Goal: Task Accomplishment & Management: Manage account settings

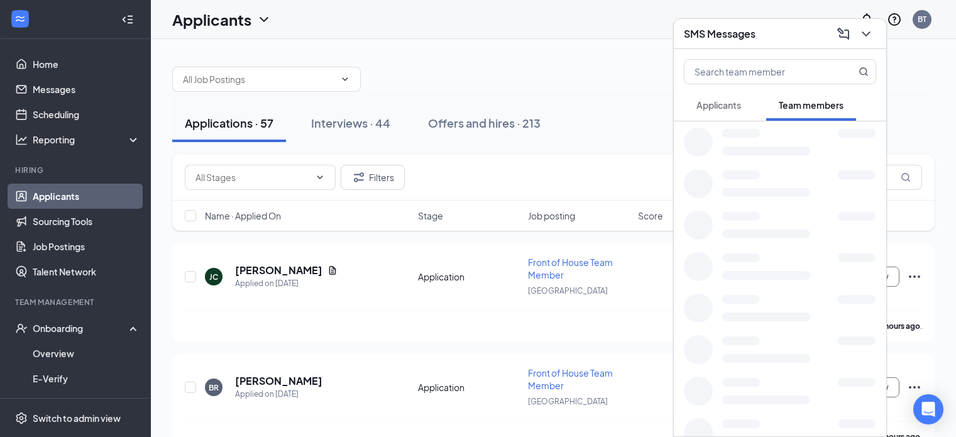
click at [721, 108] on span "Applicants" at bounding box center [719, 104] width 45 height 11
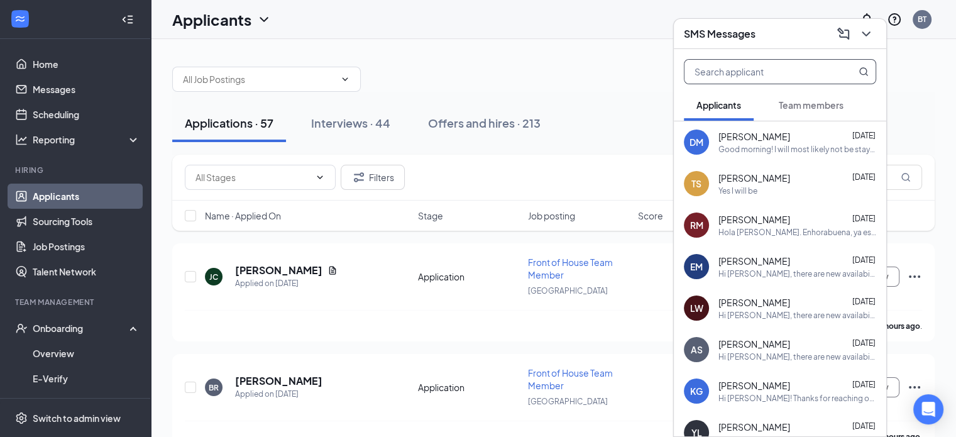
click at [716, 72] on input "text" at bounding box center [759, 72] width 149 height 24
type input "f"
click at [795, 231] on div "Hola [PERSON_NAME]. Enhorabuena, ya está confirmada su entrevista in situ con […" at bounding box center [798, 232] width 158 height 11
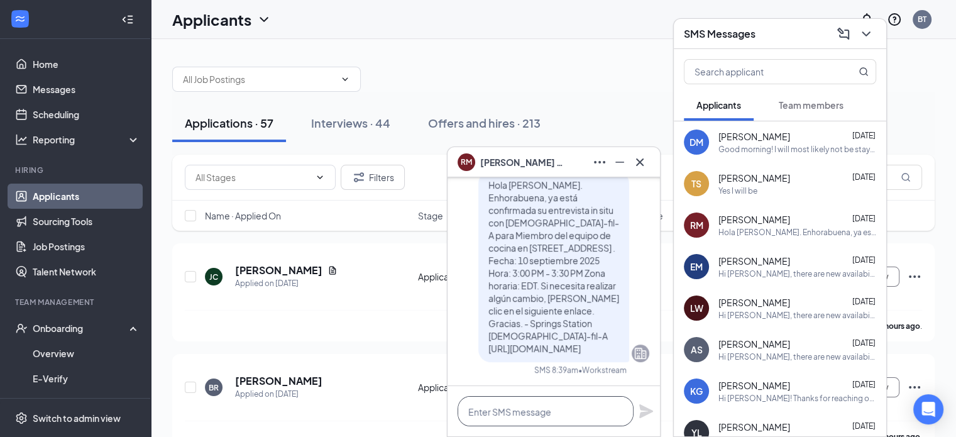
click at [513, 402] on textarea at bounding box center [546, 411] width 176 height 30
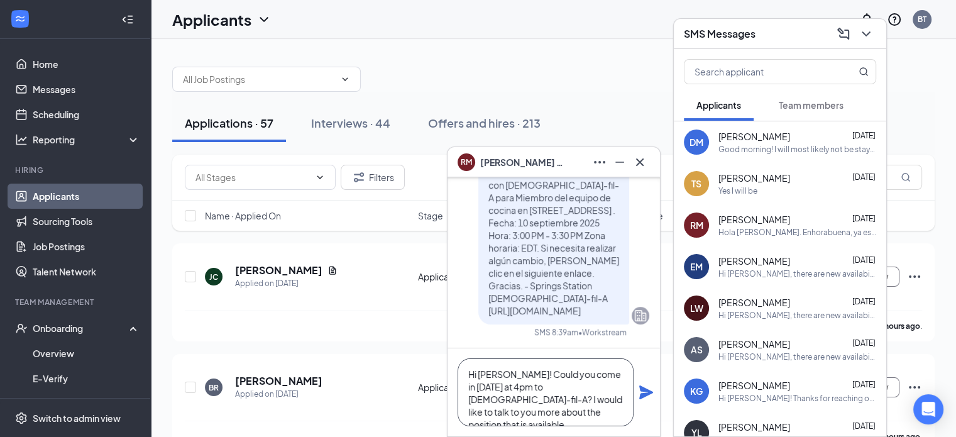
type textarea "Hi [PERSON_NAME]! Could you come in [DATE] at 4pm to [DEMOGRAPHIC_DATA]-fil-A? …"
click at [645, 394] on icon "Plane" at bounding box center [647, 392] width 14 height 14
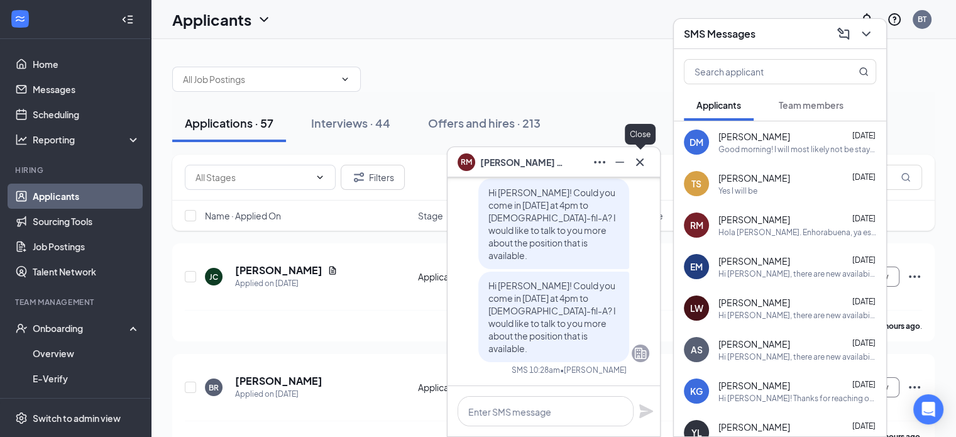
click at [640, 165] on icon "Cross" at bounding box center [640, 162] width 15 height 15
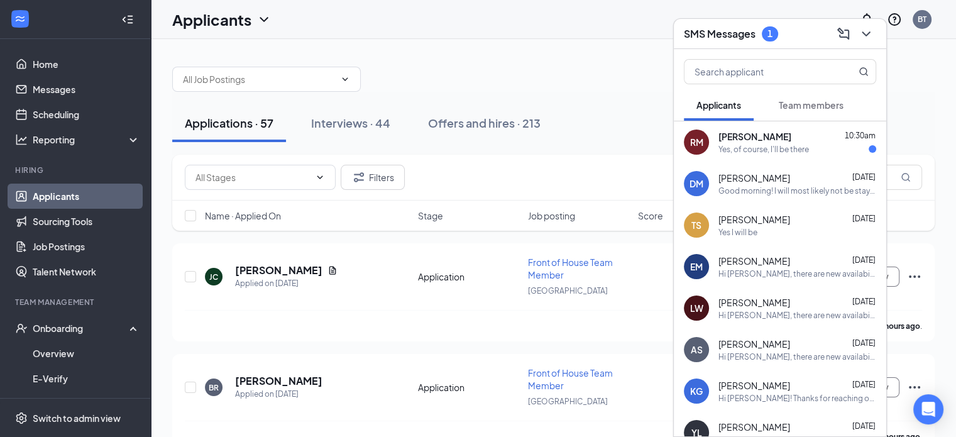
click at [740, 140] on span "[PERSON_NAME]" at bounding box center [755, 136] width 73 height 13
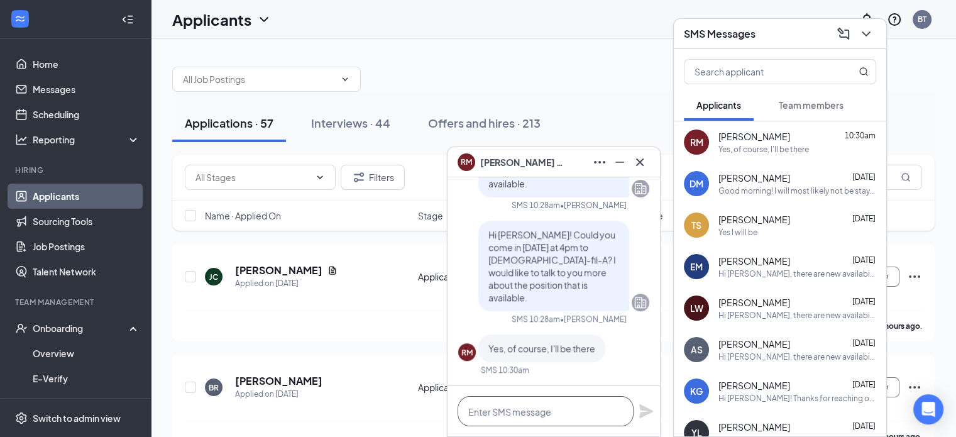
click at [502, 412] on textarea at bounding box center [546, 411] width 176 height 30
type textarea "Thank you!"
click at [643, 413] on icon "Plane" at bounding box center [647, 411] width 14 height 14
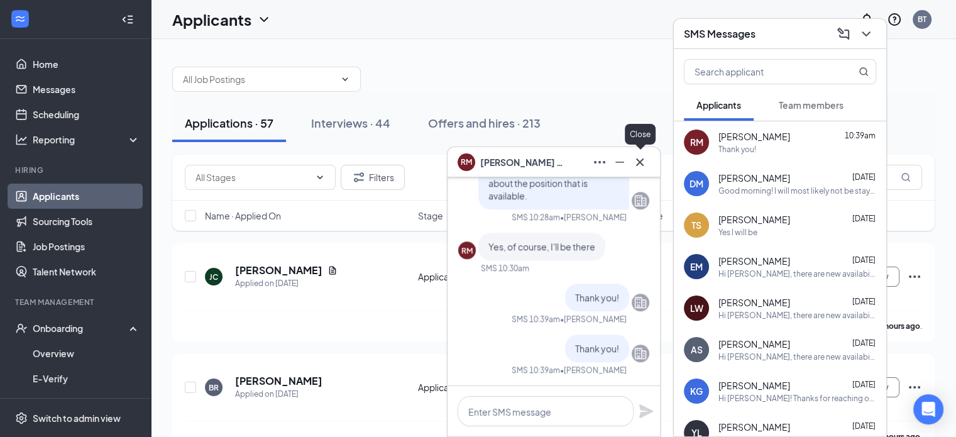
click at [641, 165] on icon "Cross" at bounding box center [640, 162] width 15 height 15
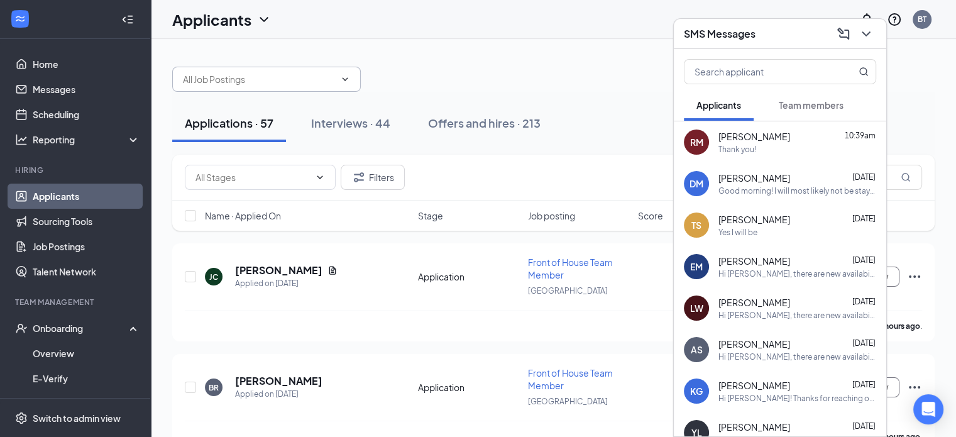
click at [310, 82] on input "text" at bounding box center [259, 79] width 152 height 14
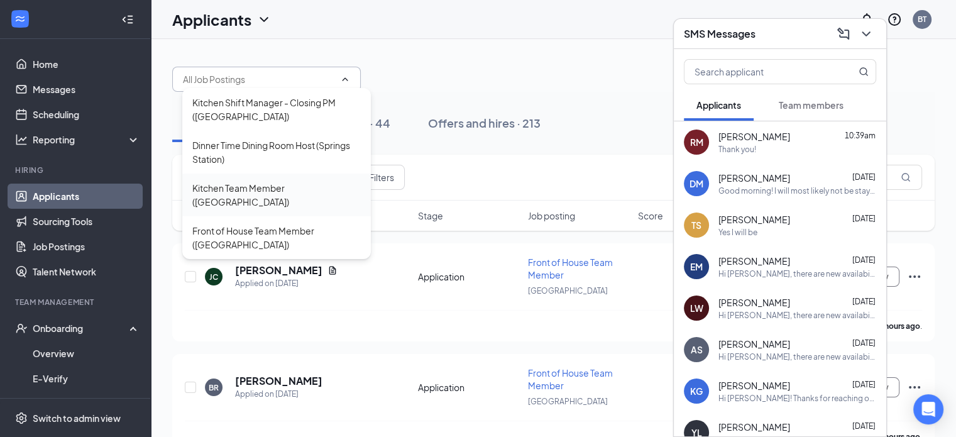
click at [238, 185] on div "Kitchen Team Member ([GEOGRAPHIC_DATA])" at bounding box center [276, 195] width 169 height 28
type input "Kitchen Team Member ([GEOGRAPHIC_DATA])"
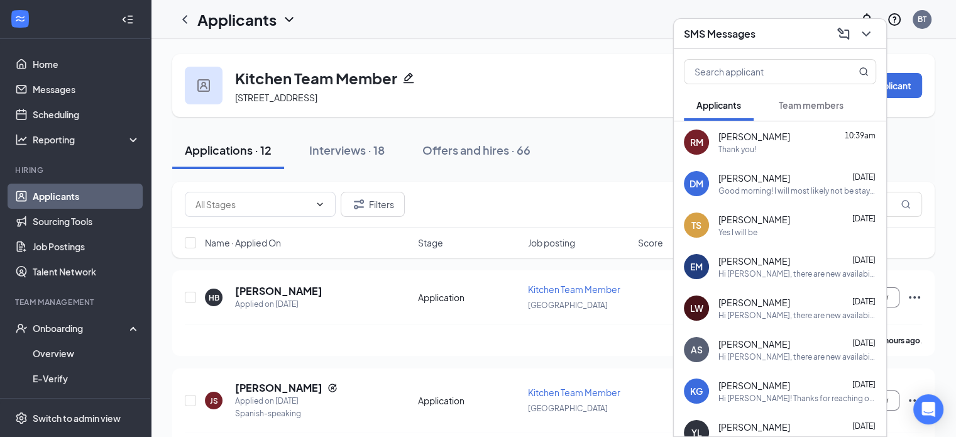
click at [871, 32] on icon "ChevronDown" at bounding box center [866, 33] width 15 height 15
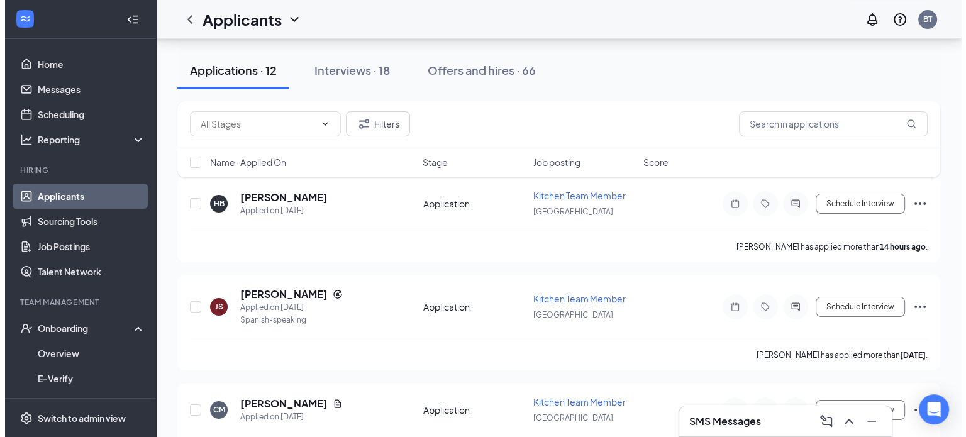
scroll to position [92, 0]
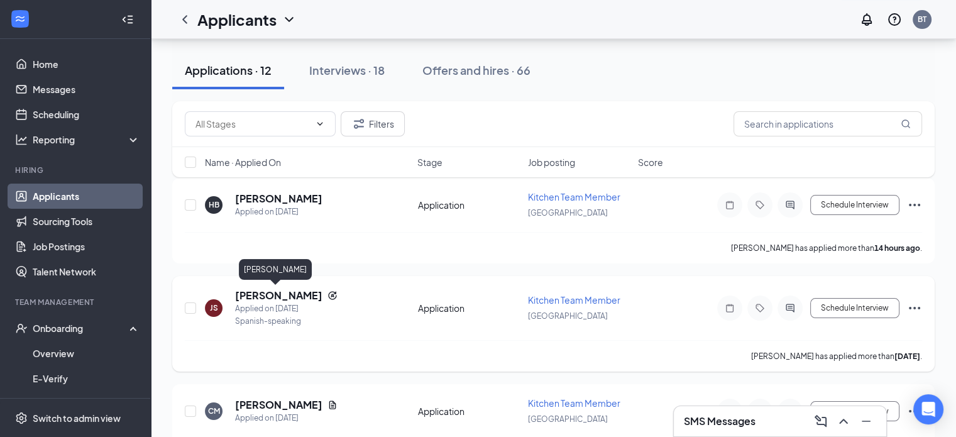
click at [257, 299] on h5 "[PERSON_NAME]" at bounding box center [278, 296] width 87 height 14
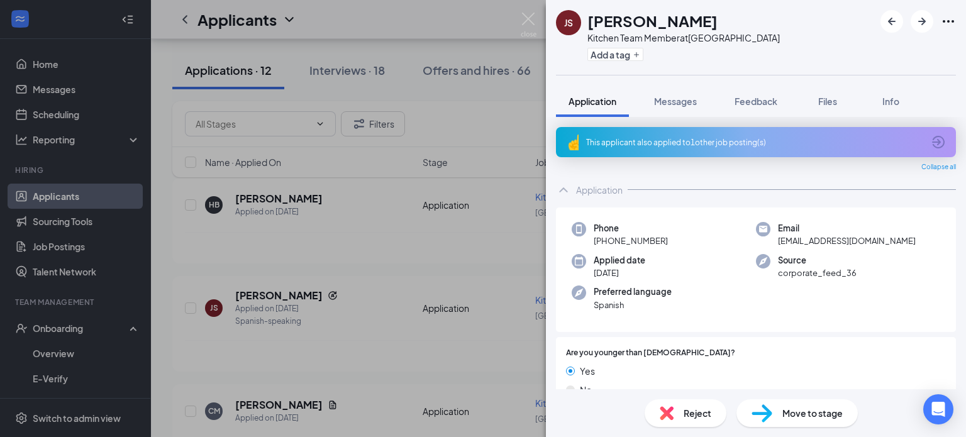
click at [955, 182] on div "This applicant also applied to 1 other job posting(s) Collapse all Application …" at bounding box center [756, 253] width 420 height 272
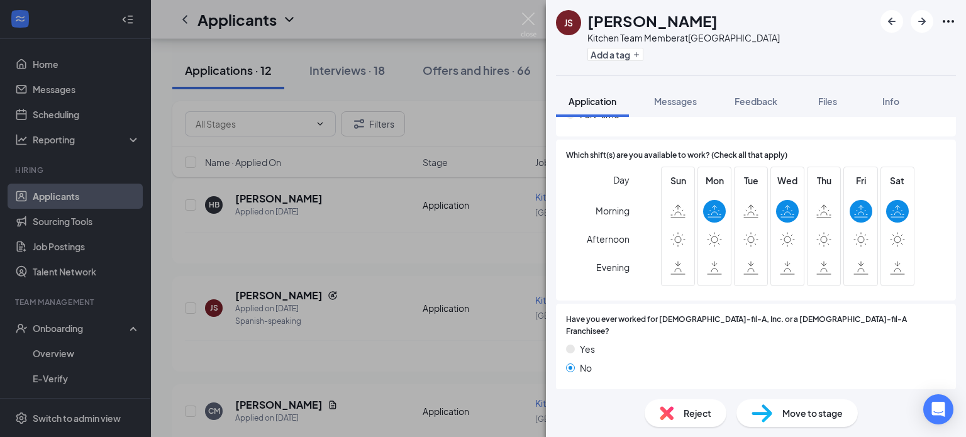
scroll to position [383, 0]
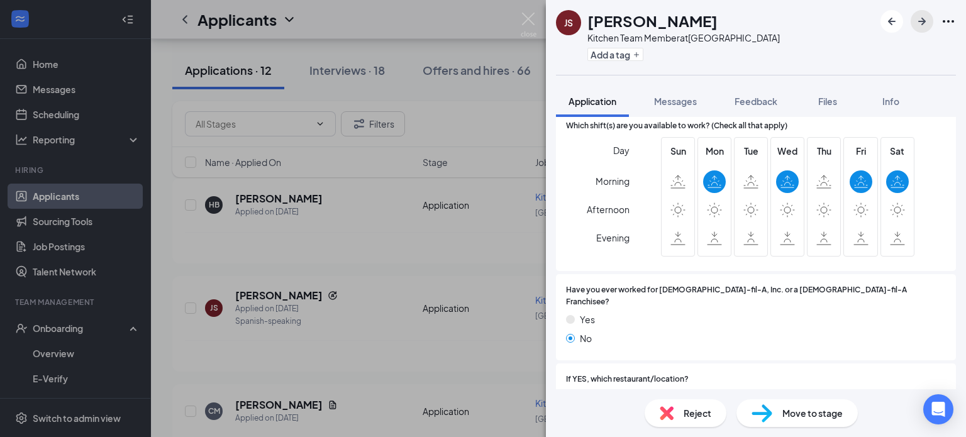
click at [919, 14] on icon "ArrowRight" at bounding box center [921, 21] width 15 height 15
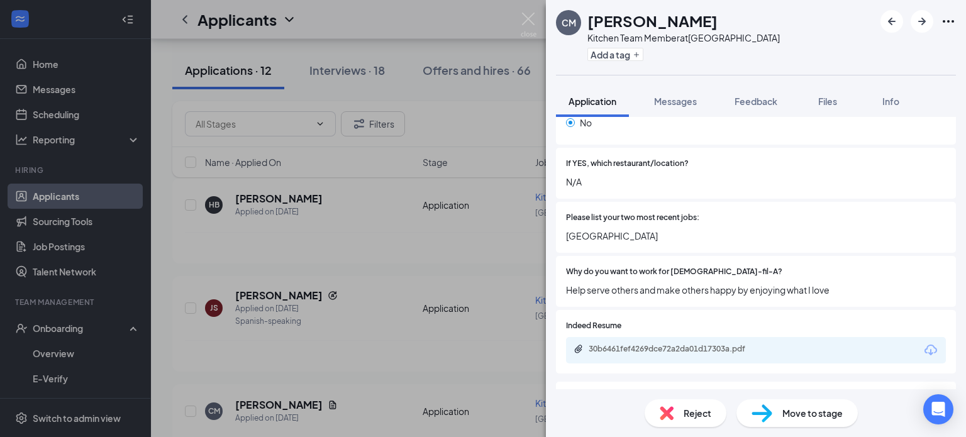
scroll to position [567, 0]
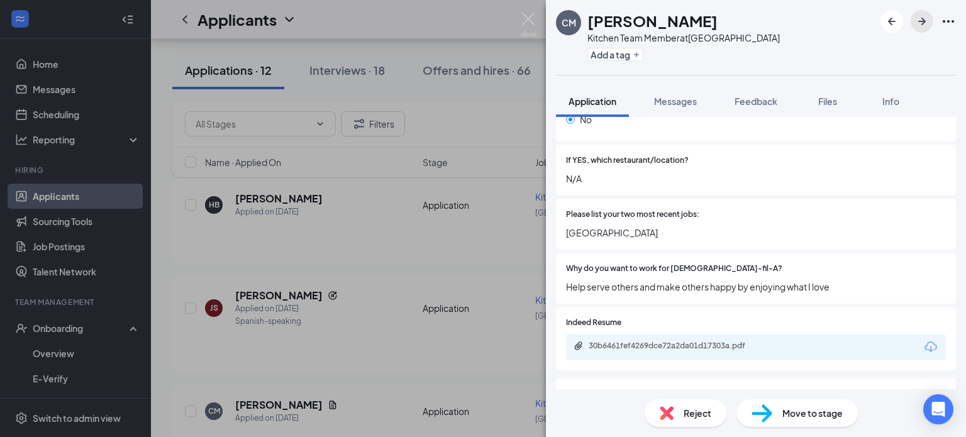
click at [920, 23] on icon "ArrowRight" at bounding box center [921, 21] width 15 height 15
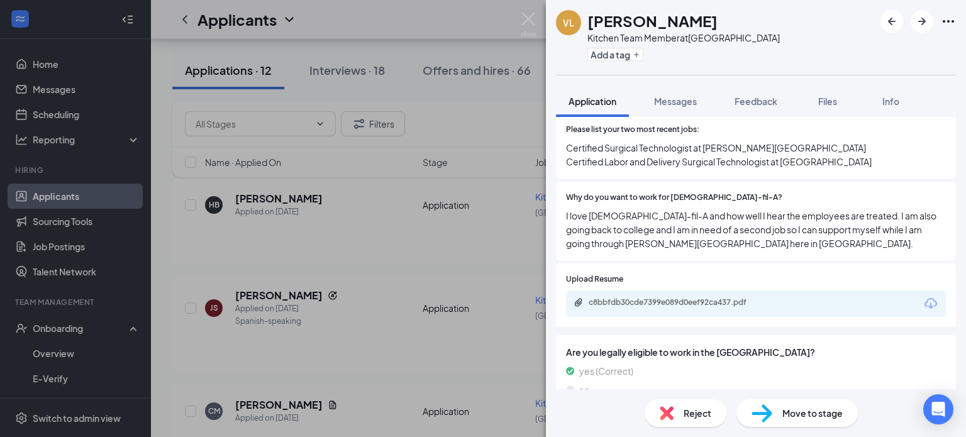
scroll to position [638, 0]
click at [679, 297] on div "c8bbfdb30cde7399e089d0eef92ca437.pdf" at bounding box center [677, 302] width 176 height 10
click at [925, 15] on icon "ArrowRight" at bounding box center [921, 21] width 15 height 15
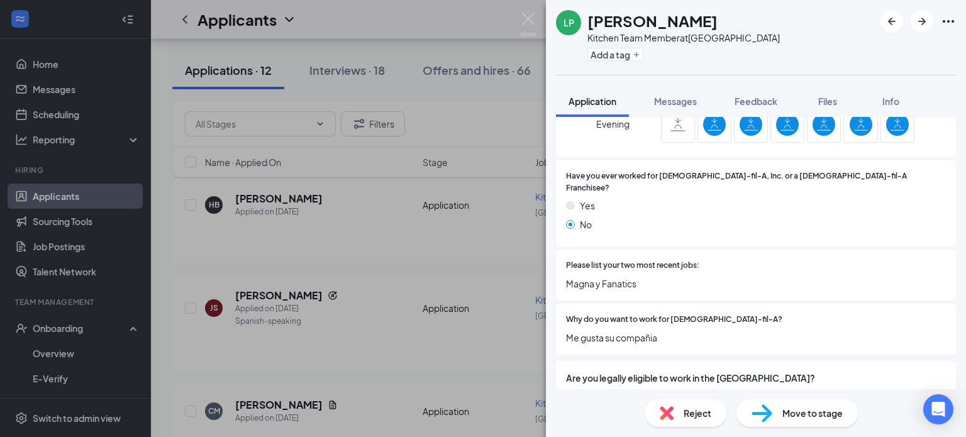
scroll to position [501, 0]
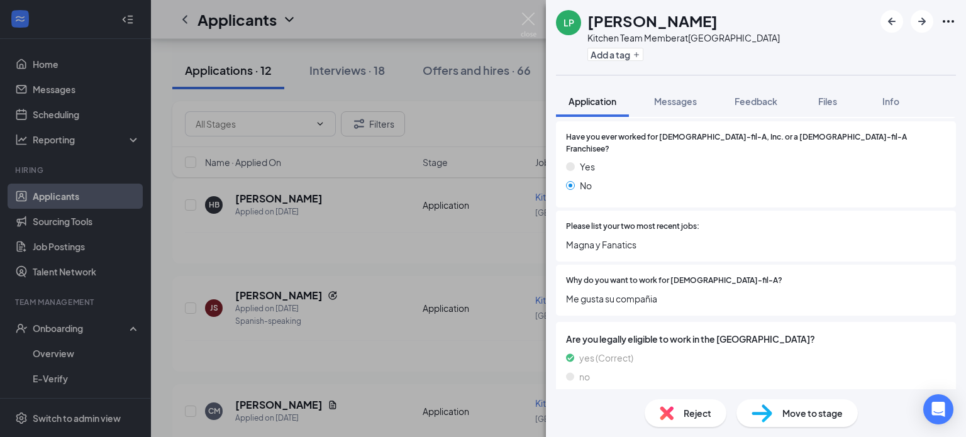
click at [790, 415] on span "Move to stage" at bounding box center [812, 413] width 60 height 14
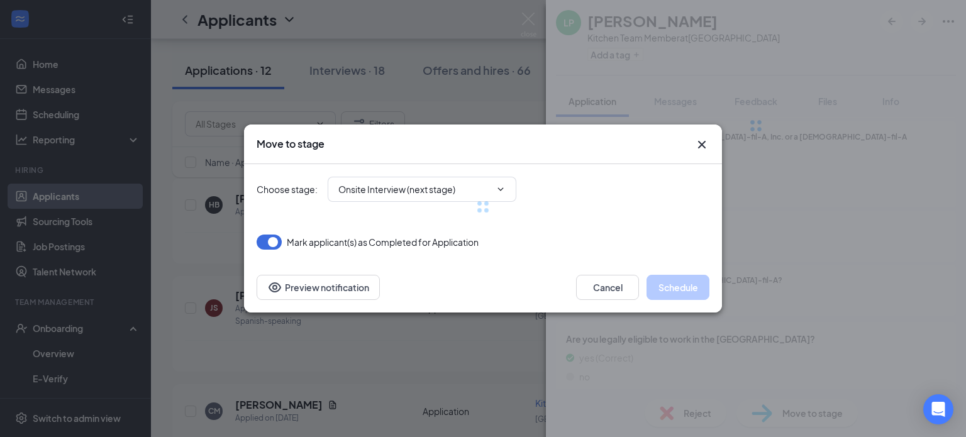
scroll to position [496, 0]
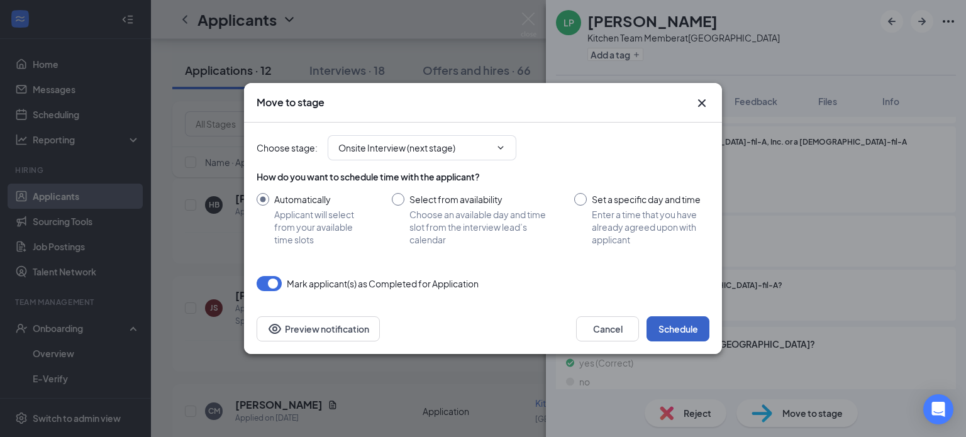
click at [683, 340] on button "Schedule" at bounding box center [677, 328] width 63 height 25
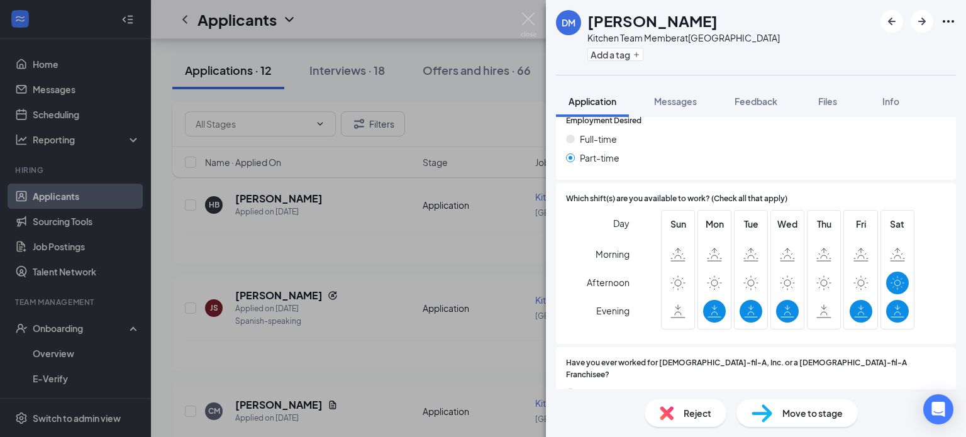
scroll to position [277, 0]
click at [788, 419] on span "Move to stage" at bounding box center [812, 413] width 60 height 14
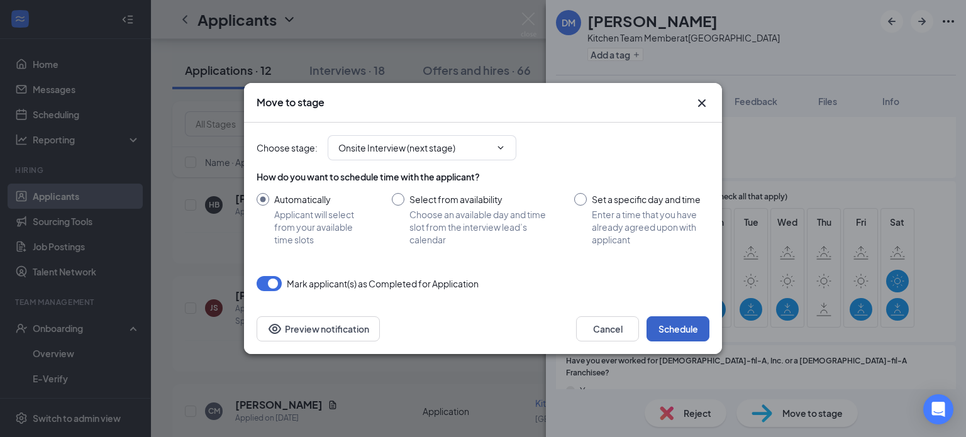
click at [684, 326] on button "Schedule" at bounding box center [677, 328] width 63 height 25
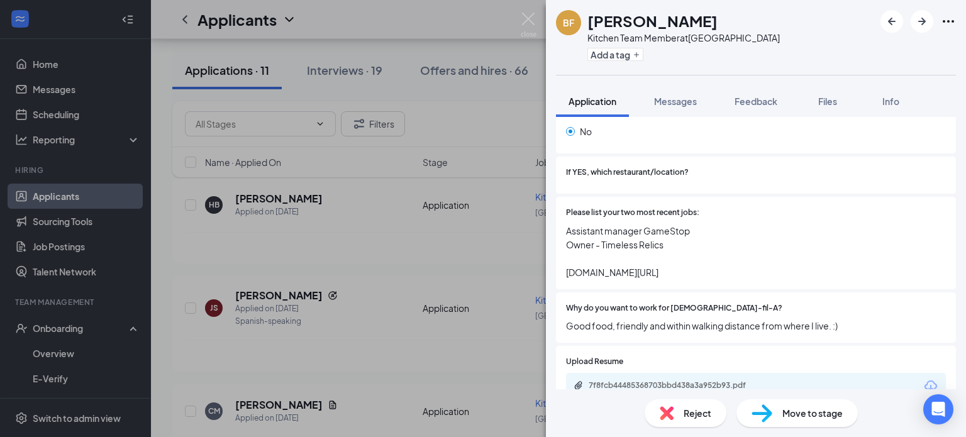
scroll to position [612, 0]
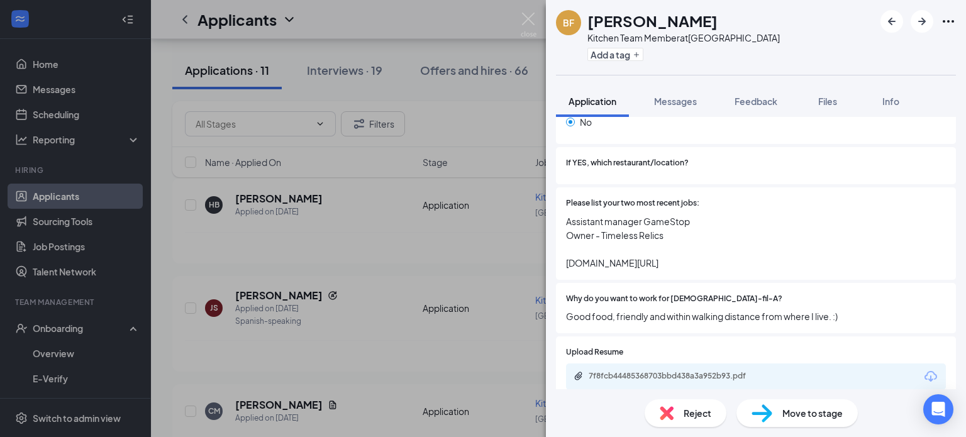
click at [799, 411] on span "Move to stage" at bounding box center [812, 413] width 60 height 14
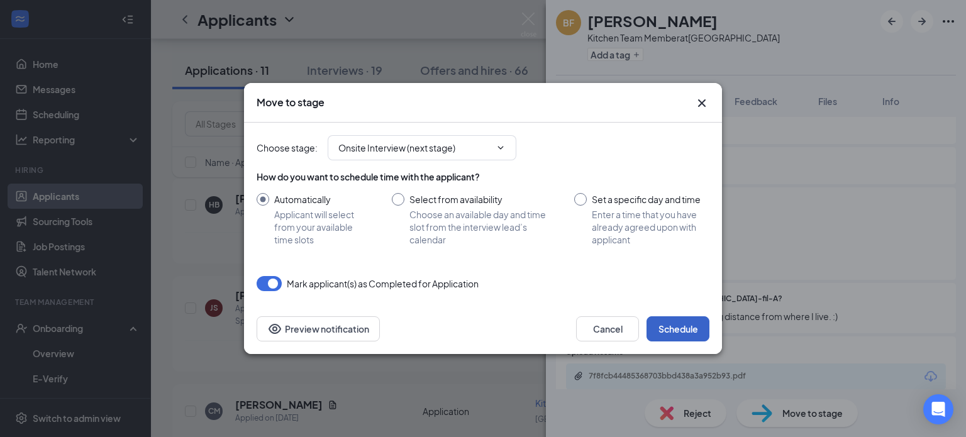
click at [689, 330] on button "Schedule" at bounding box center [677, 328] width 63 height 25
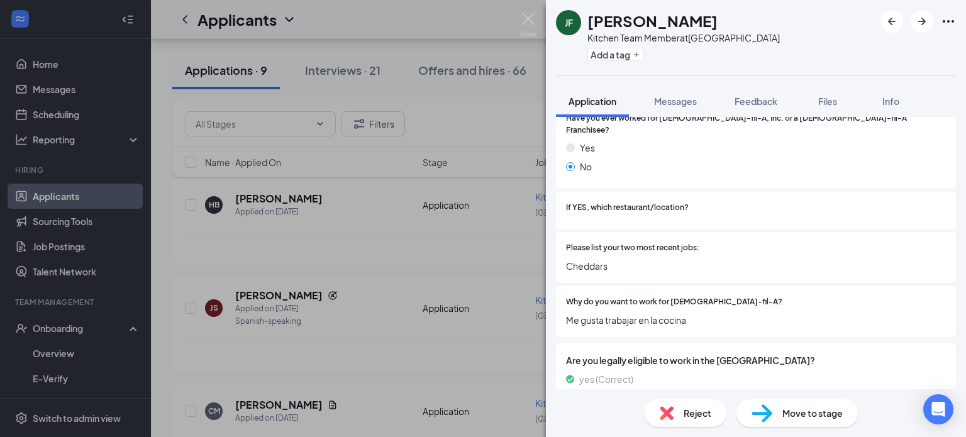
scroll to position [541, 0]
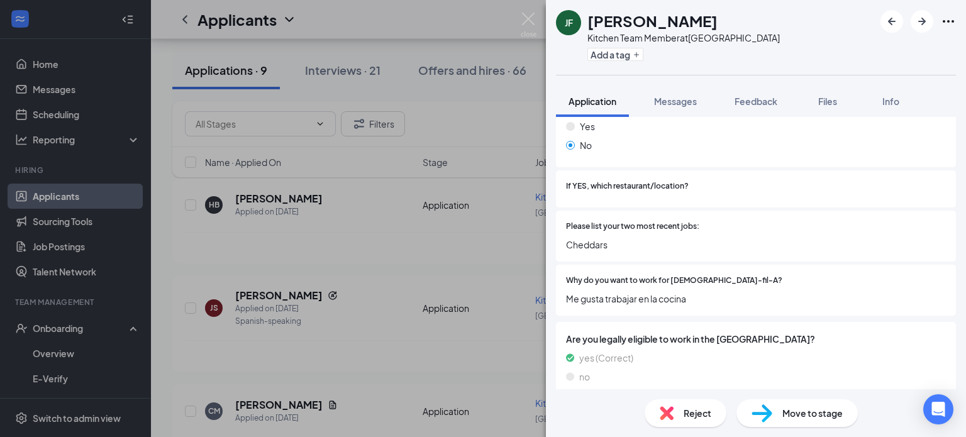
click at [953, 349] on div "Collapse all Application Phone [PHONE_NUMBER] Email [EMAIL_ADDRESS][DOMAIN_NAME…" at bounding box center [756, 253] width 420 height 272
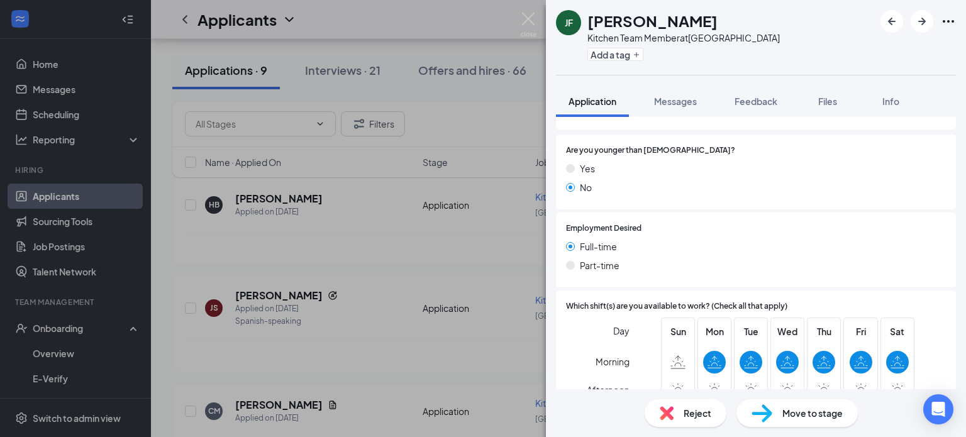
scroll to position [123, 0]
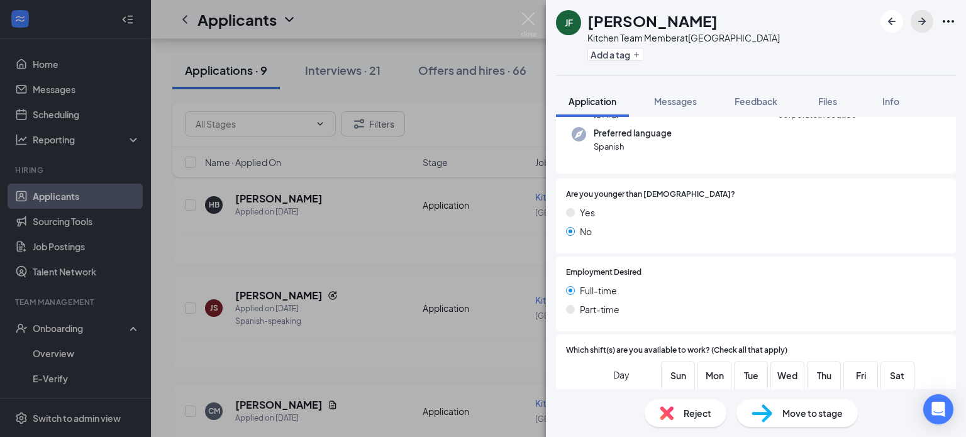
click at [923, 25] on icon "ArrowRight" at bounding box center [921, 21] width 15 height 15
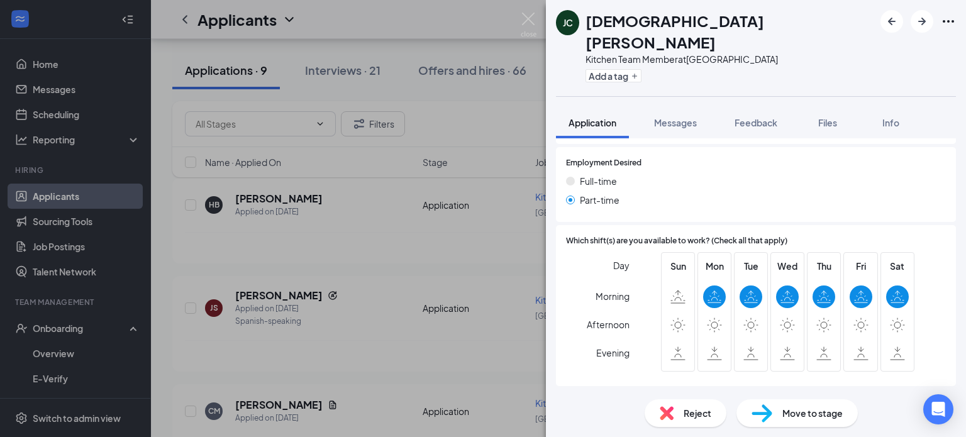
scroll to position [257, 0]
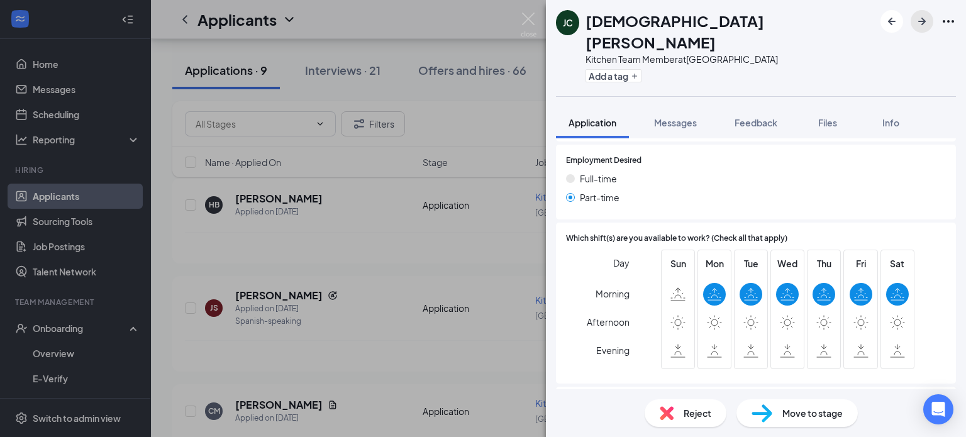
click at [924, 26] on icon "ArrowRight" at bounding box center [921, 21] width 15 height 15
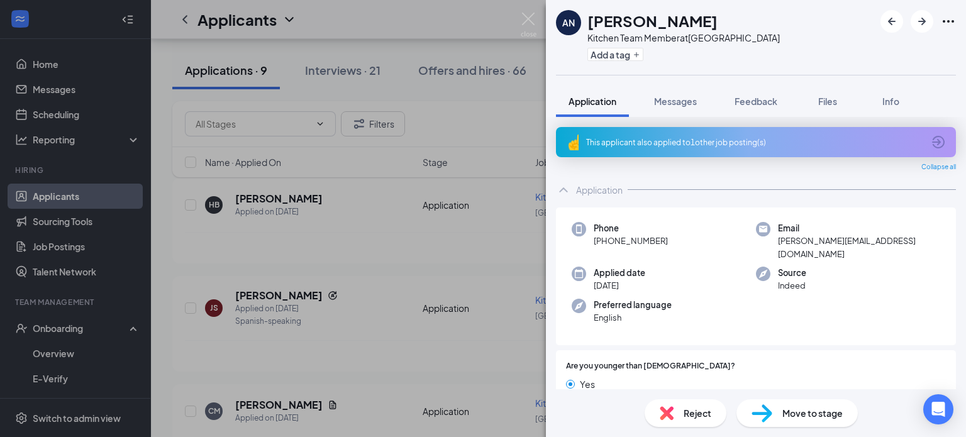
click at [530, 23] on img at bounding box center [529, 25] width 16 height 25
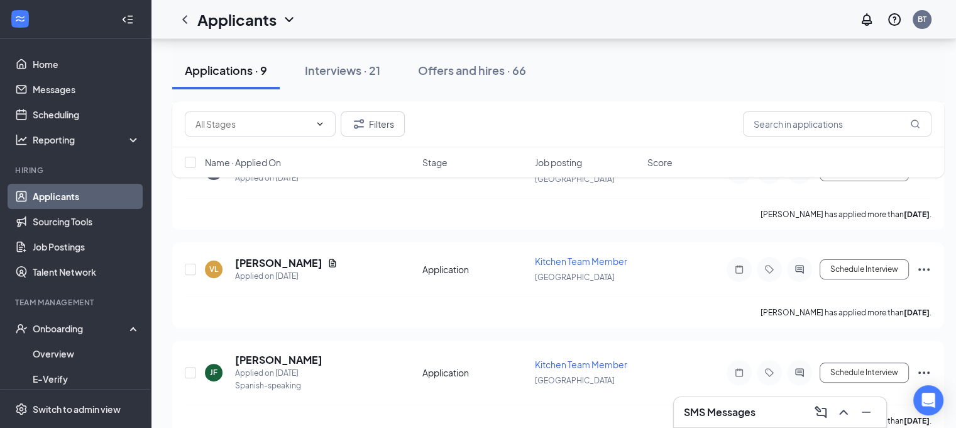
scroll to position [332, 0]
click at [301, 263] on h5 "[PERSON_NAME]" at bounding box center [278, 264] width 87 height 14
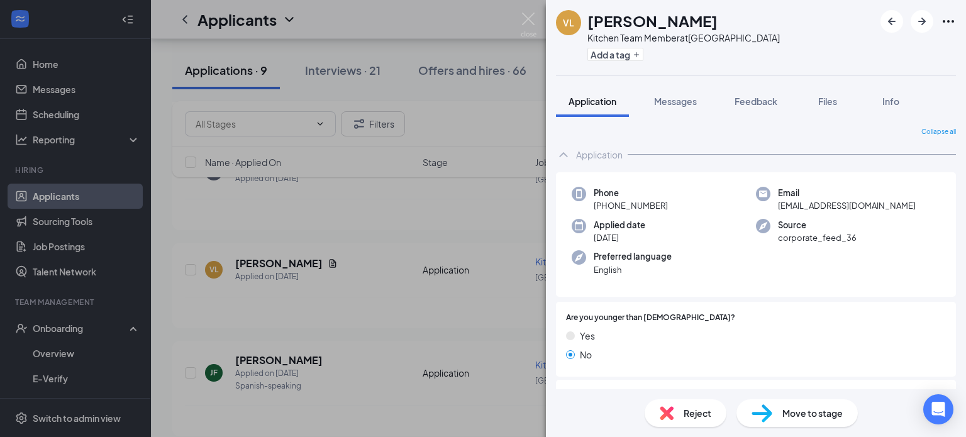
click at [810, 420] on span "Move to stage" at bounding box center [812, 413] width 60 height 14
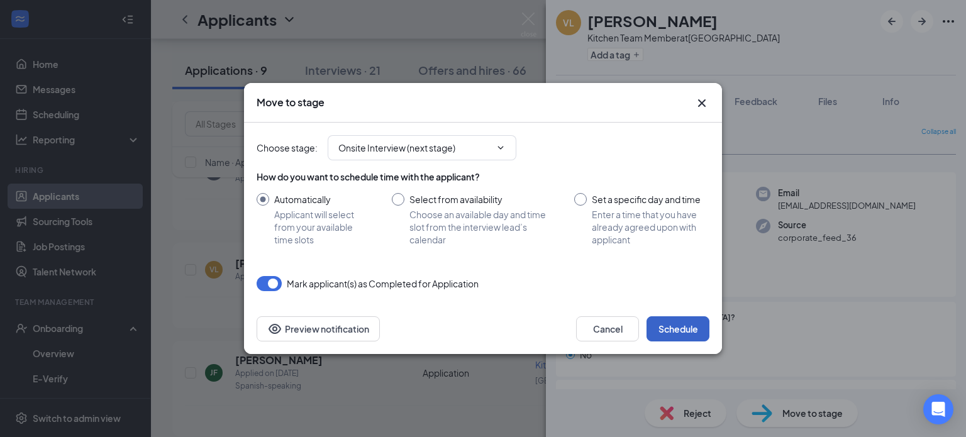
click at [687, 328] on button "Schedule" at bounding box center [677, 328] width 63 height 25
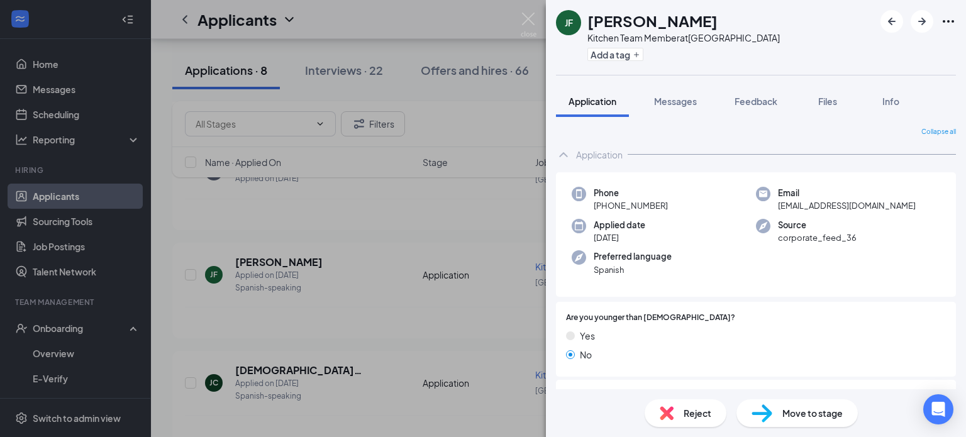
click at [529, 24] on img at bounding box center [529, 25] width 16 height 25
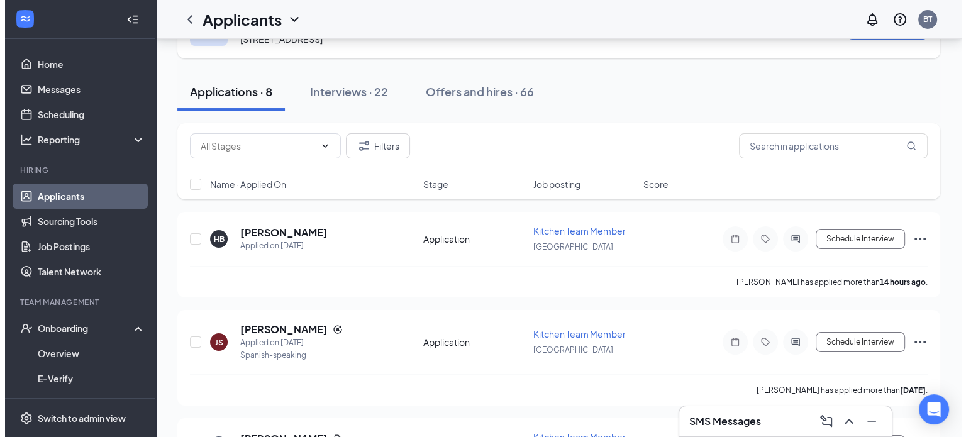
scroll to position [70, 0]
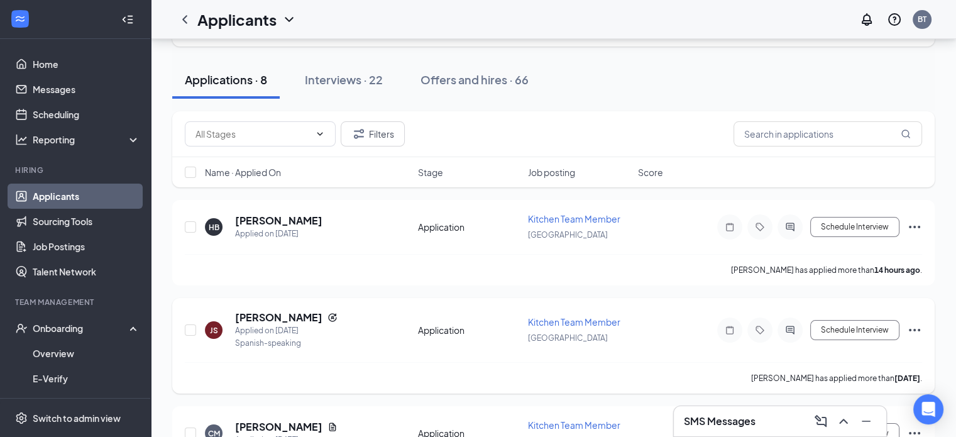
click at [272, 321] on h5 "[PERSON_NAME]" at bounding box center [278, 318] width 87 height 14
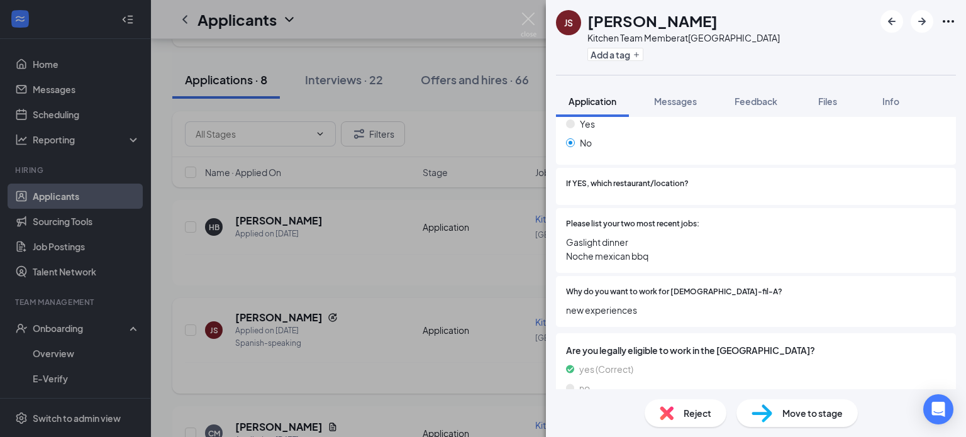
scroll to position [590, 0]
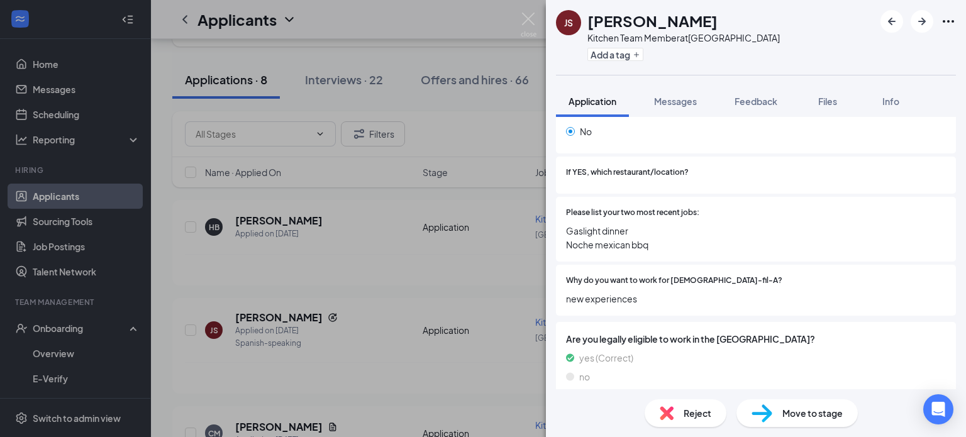
click at [816, 424] on div "Move to stage" at bounding box center [796, 413] width 121 height 28
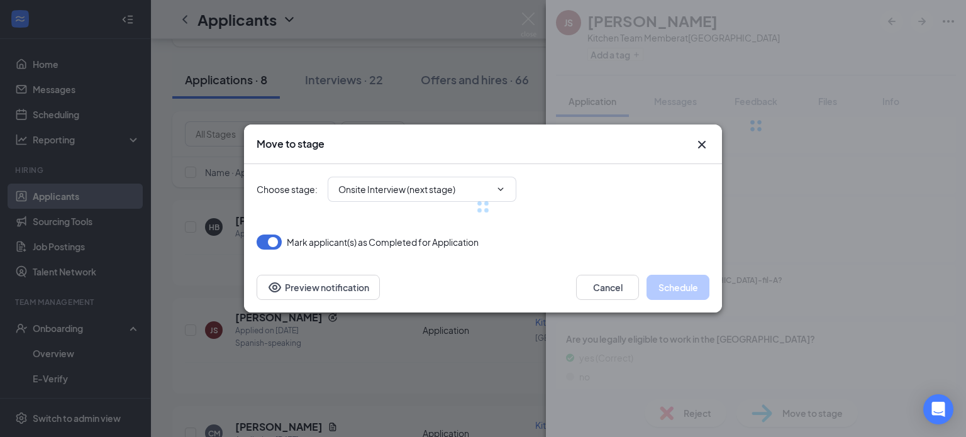
scroll to position [585, 0]
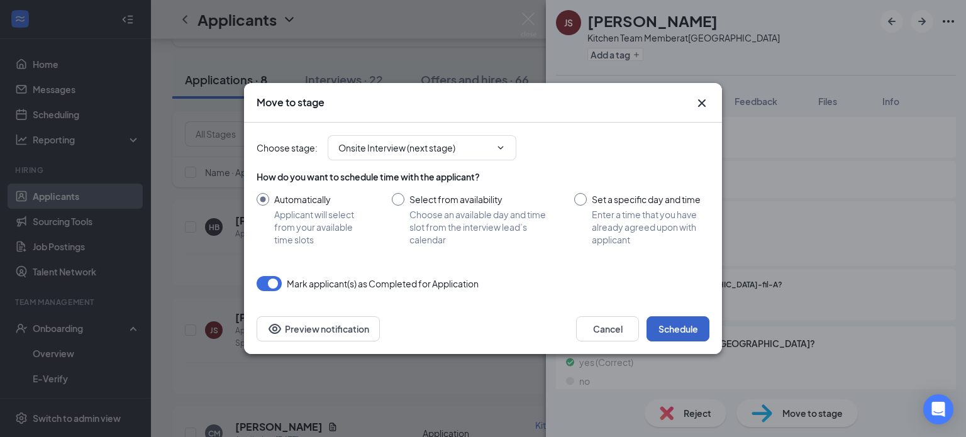
click at [694, 325] on button "Schedule" at bounding box center [677, 328] width 63 height 25
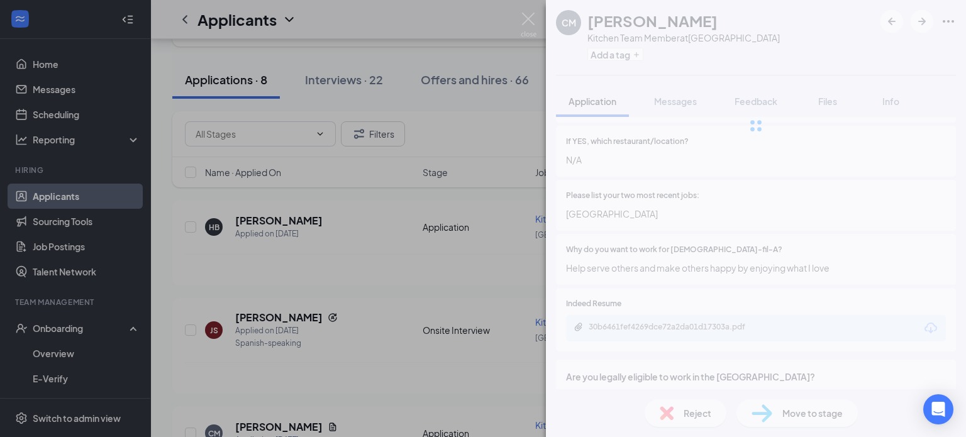
scroll to position [550, 0]
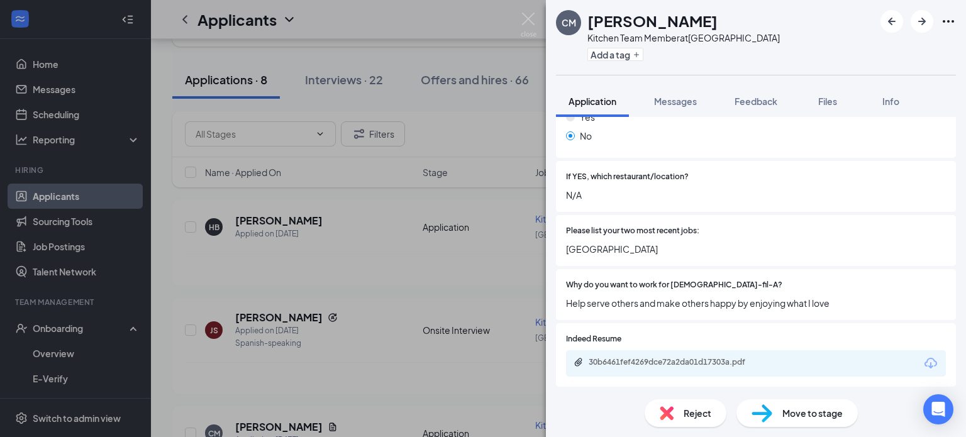
click at [665, 357] on div "30b6461fef4269dce72a2da01d17303a.pdf" at bounding box center [677, 362] width 176 height 10
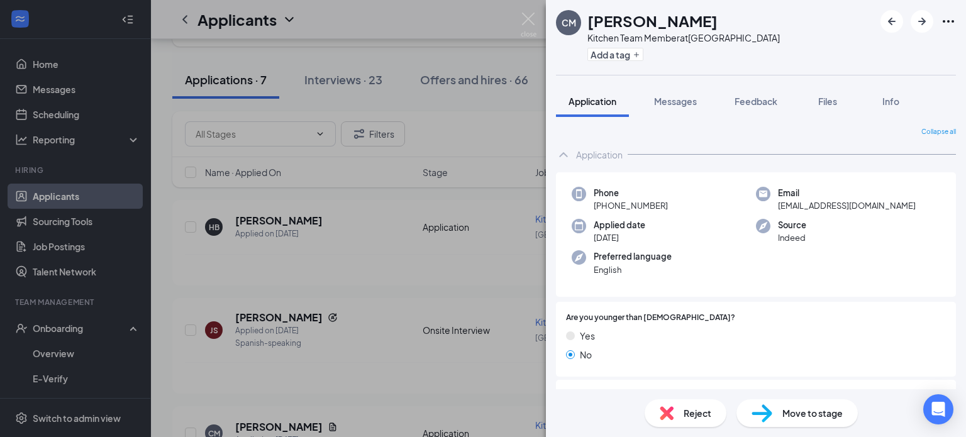
scroll to position [550, 0]
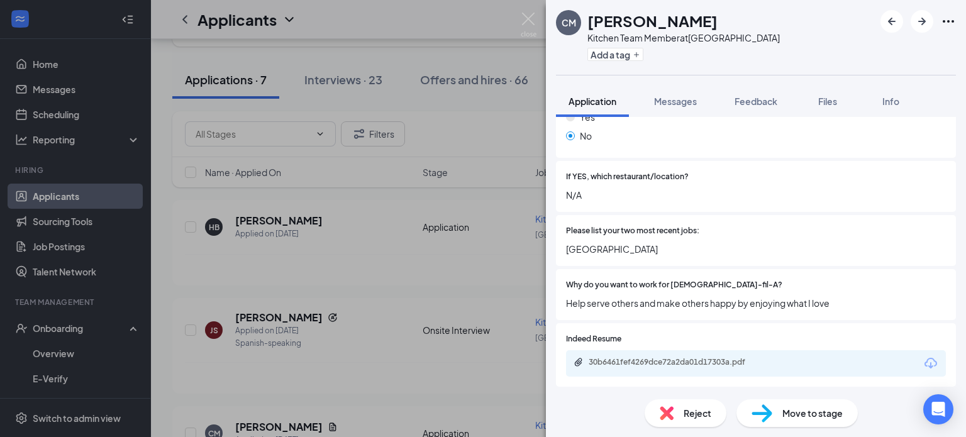
click at [802, 420] on div "Move to stage" at bounding box center [796, 413] width 121 height 28
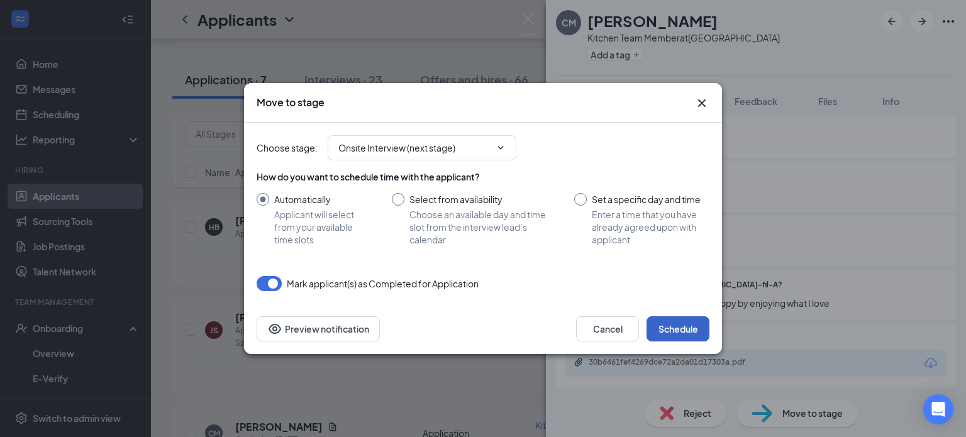
click at [682, 337] on button "Schedule" at bounding box center [677, 328] width 63 height 25
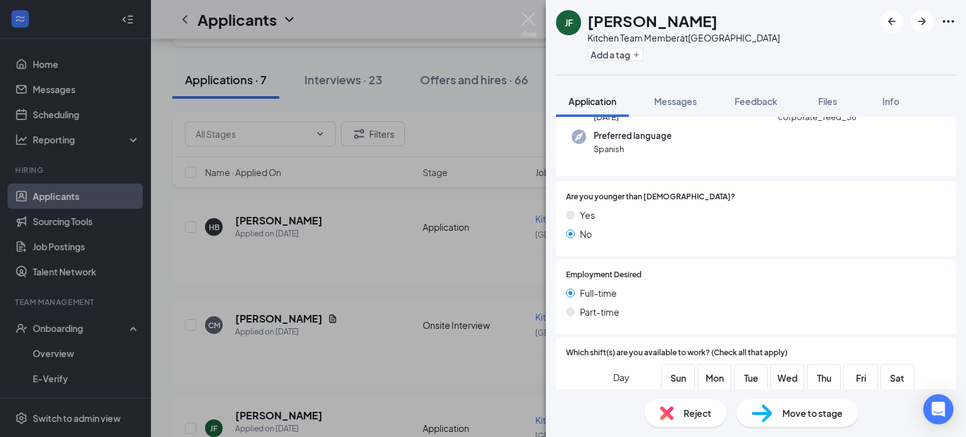
scroll to position [145, 0]
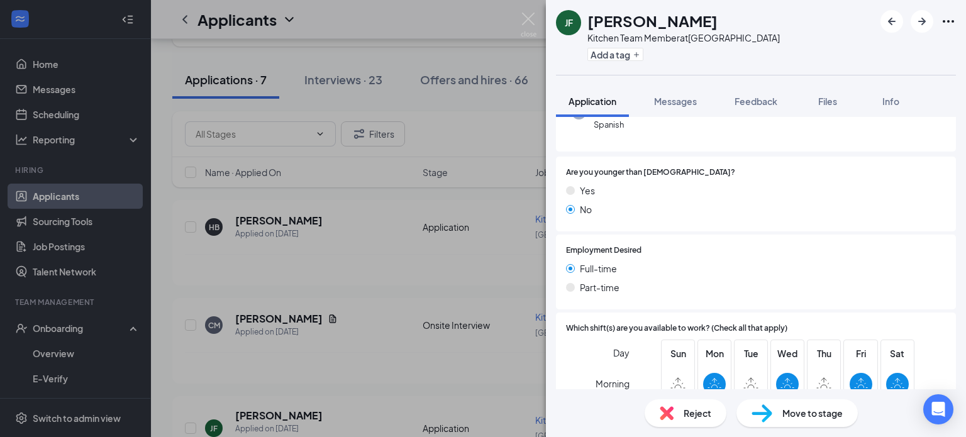
click at [806, 415] on span "Move to stage" at bounding box center [812, 413] width 60 height 14
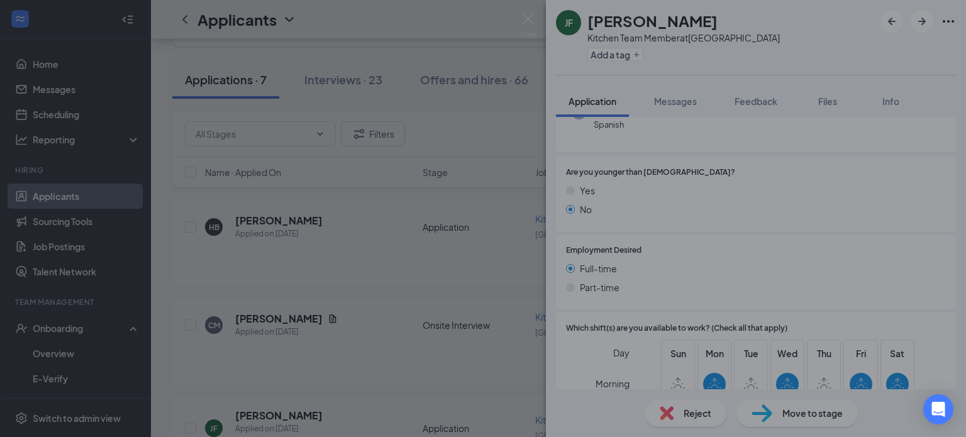
type input "Onsite Interview (next stage)"
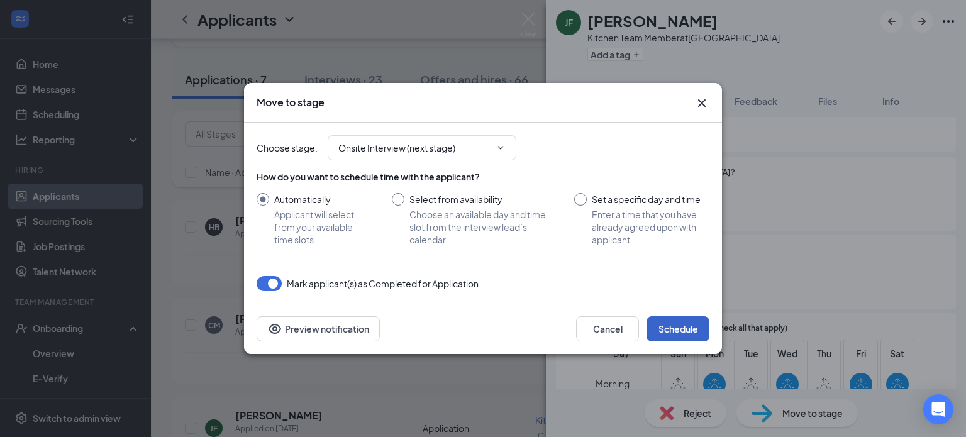
click at [690, 335] on button "Schedule" at bounding box center [677, 328] width 63 height 25
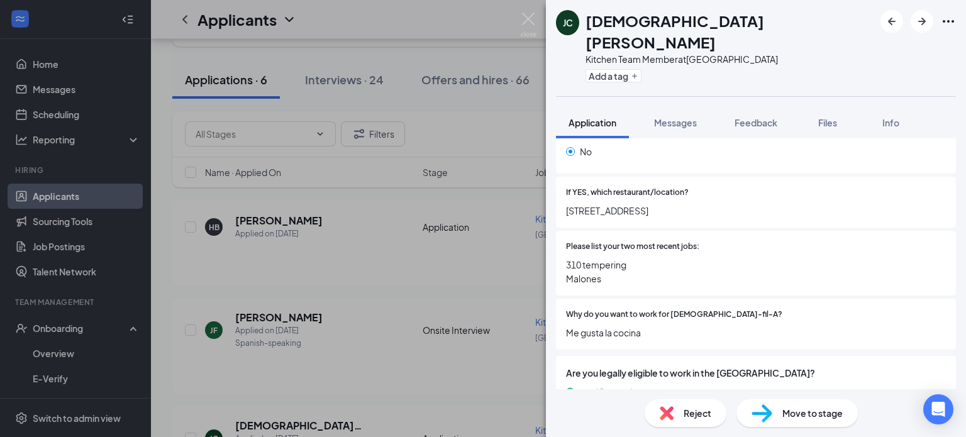
scroll to position [558, 0]
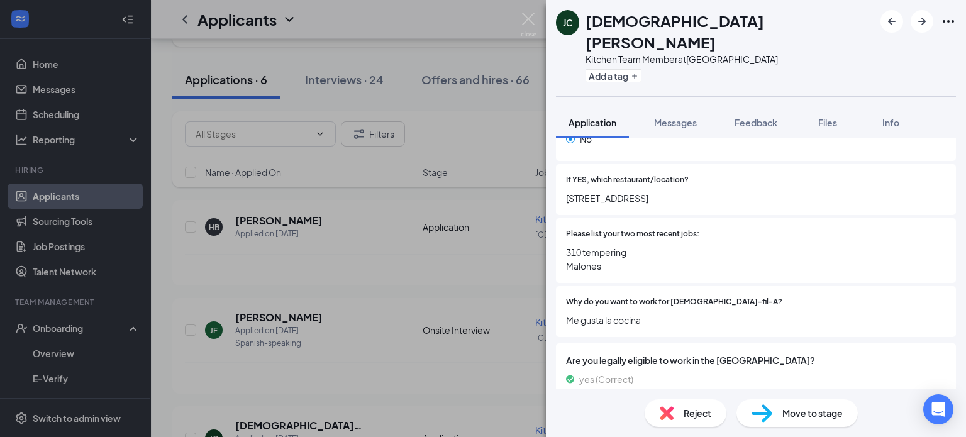
click at [795, 414] on span "Move to stage" at bounding box center [812, 413] width 60 height 14
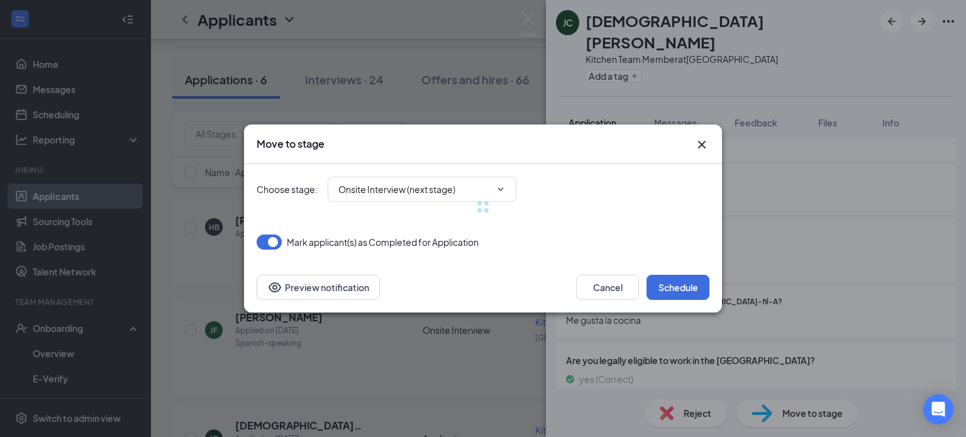
scroll to position [563, 0]
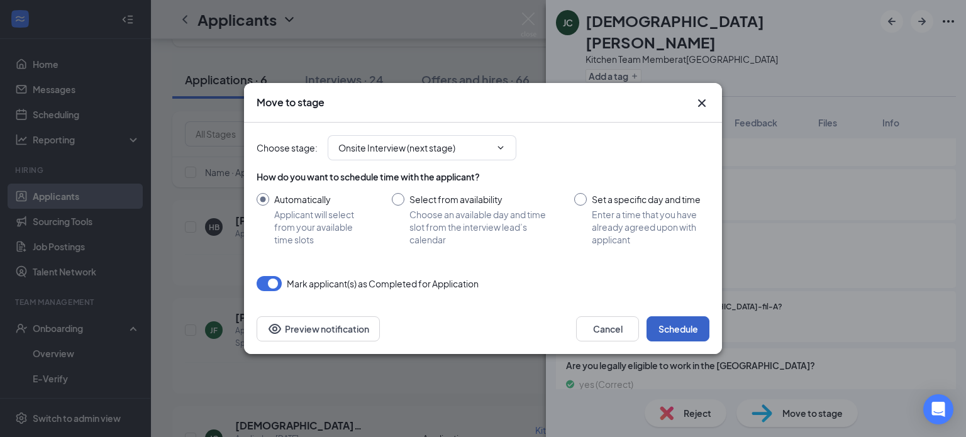
click at [696, 328] on button "Schedule" at bounding box center [677, 328] width 63 height 25
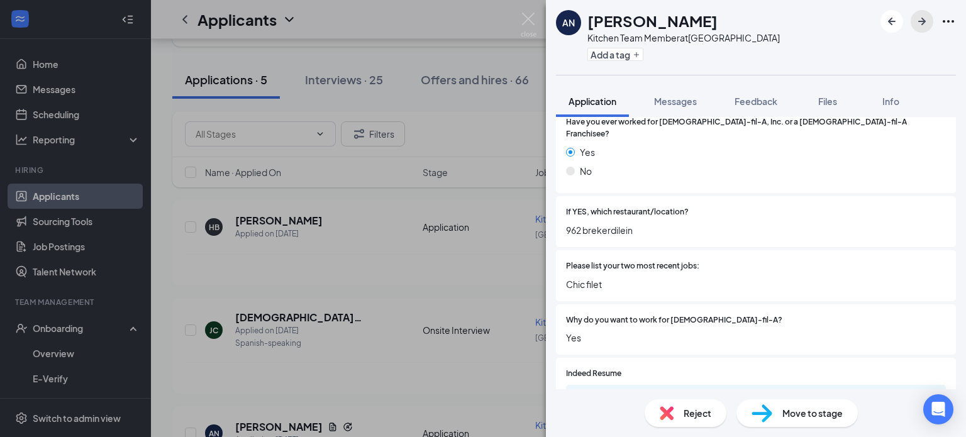
click at [924, 23] on icon "ArrowRight" at bounding box center [921, 21] width 15 height 15
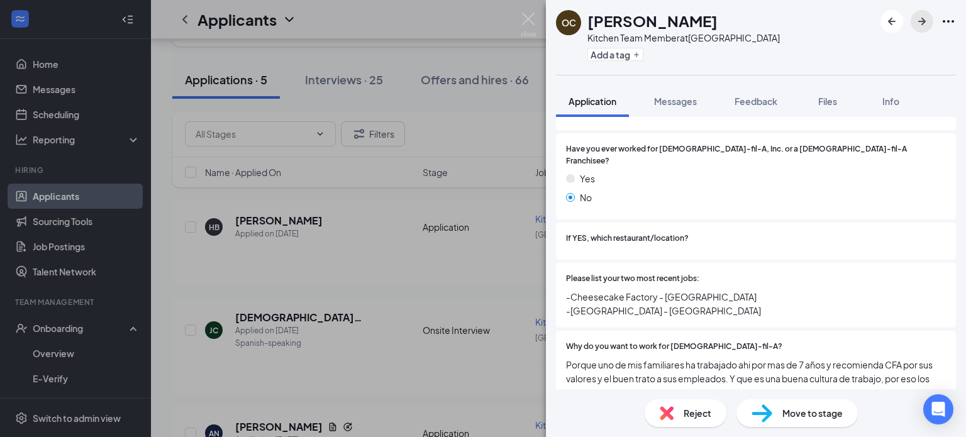
scroll to position [491, 0]
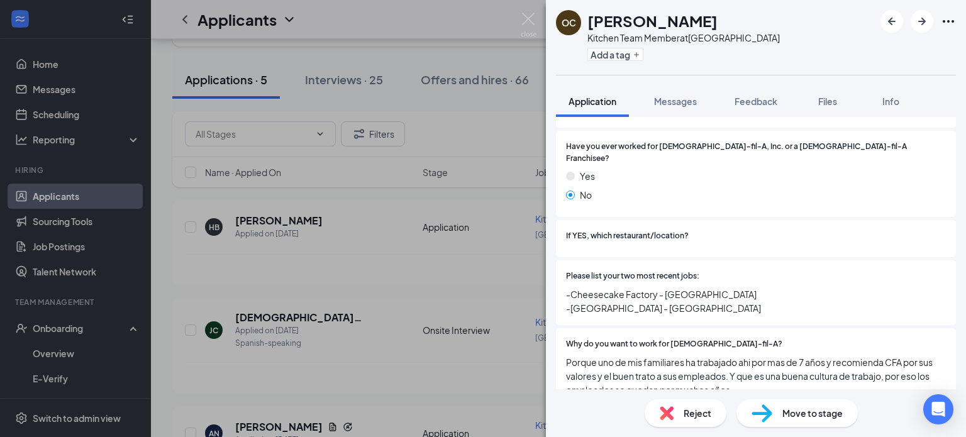
click at [819, 420] on span "Move to stage" at bounding box center [812, 413] width 60 height 14
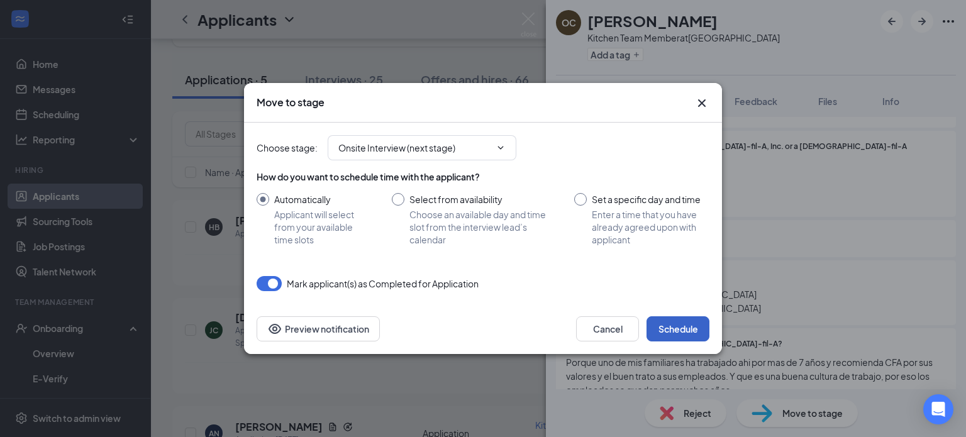
click at [689, 336] on button "Schedule" at bounding box center [677, 328] width 63 height 25
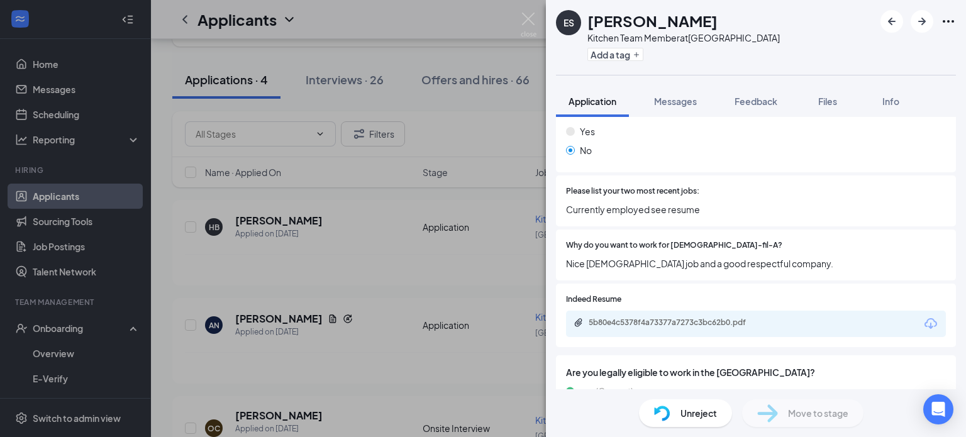
scroll to position [541, 0]
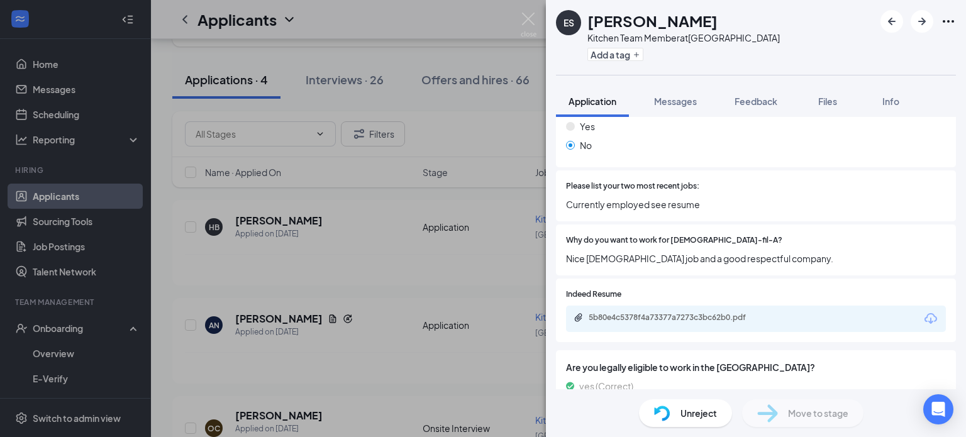
click at [734, 313] on div "5b80e4c5378f4a73377a7273c3bc62b0.pdf" at bounding box center [677, 318] width 176 height 10
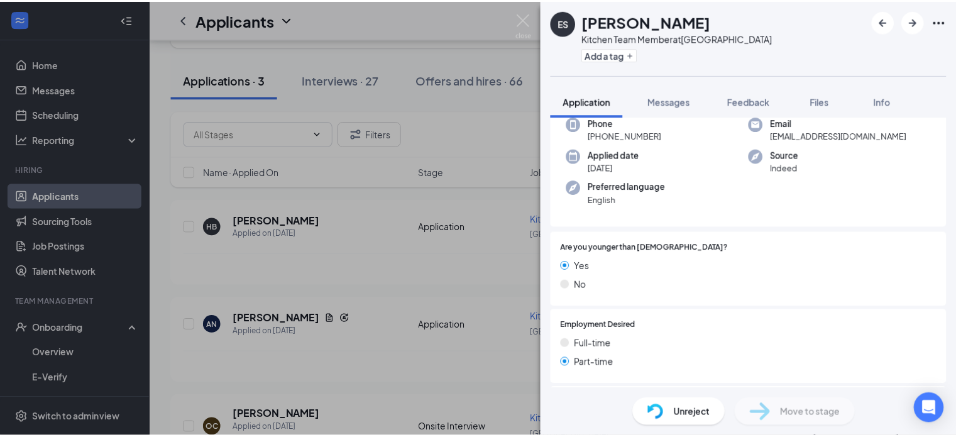
scroll to position [0, 0]
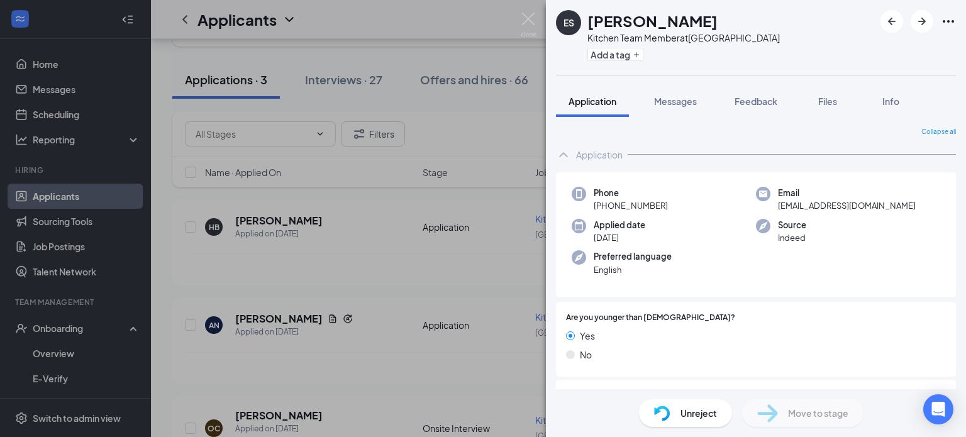
click at [526, 29] on img at bounding box center [529, 25] width 16 height 25
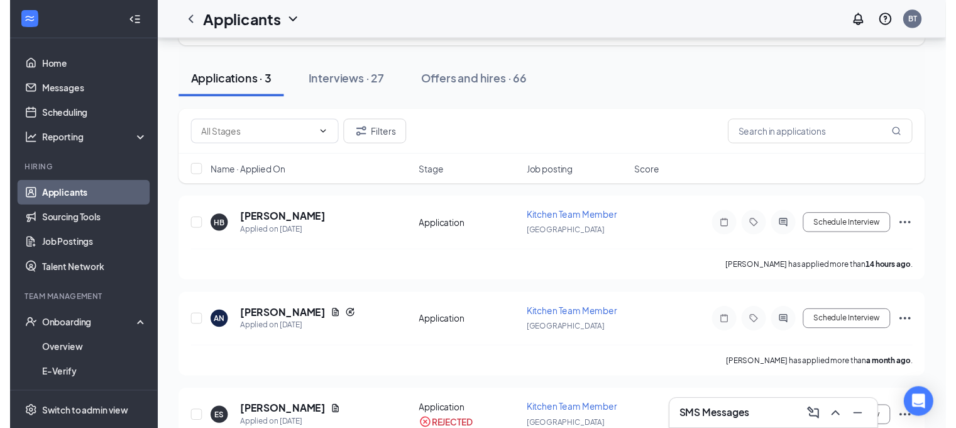
scroll to position [126, 0]
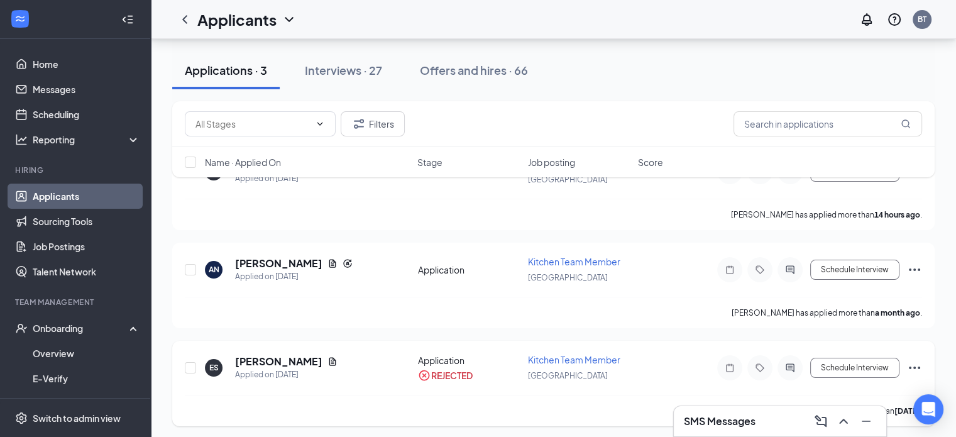
click at [274, 362] on h5 "[PERSON_NAME]" at bounding box center [278, 362] width 87 height 14
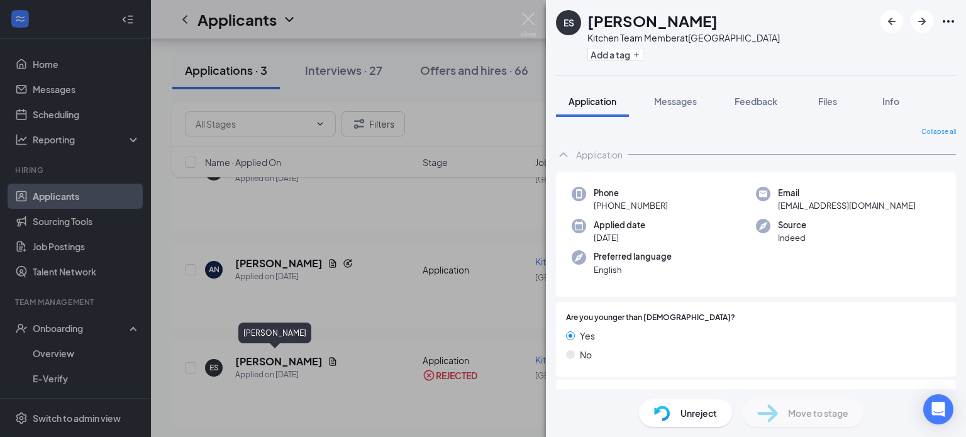
click at [701, 413] on span "Unreject" at bounding box center [698, 413] width 36 height 14
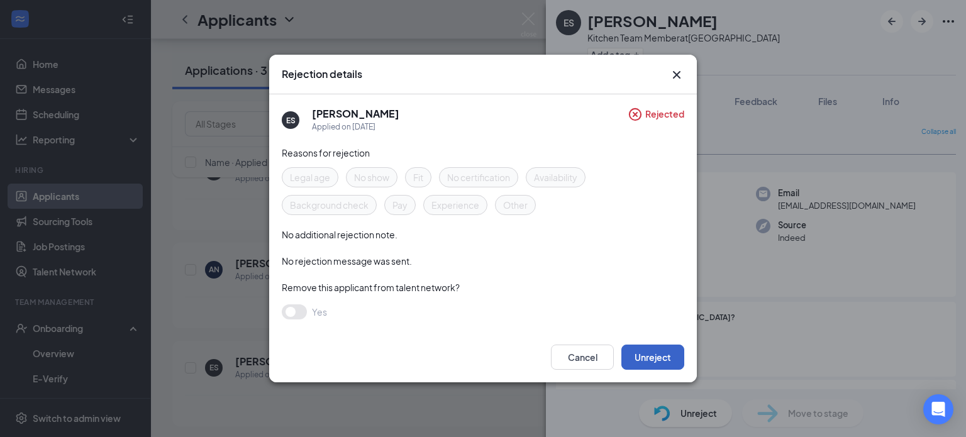
click at [669, 348] on button "Unreject" at bounding box center [652, 357] width 63 height 25
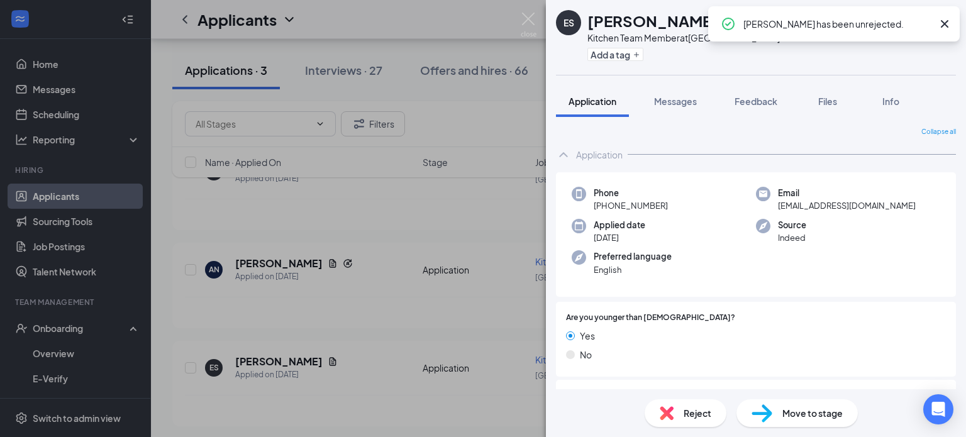
click at [682, 416] on div "Reject" at bounding box center [686, 413] width 82 height 28
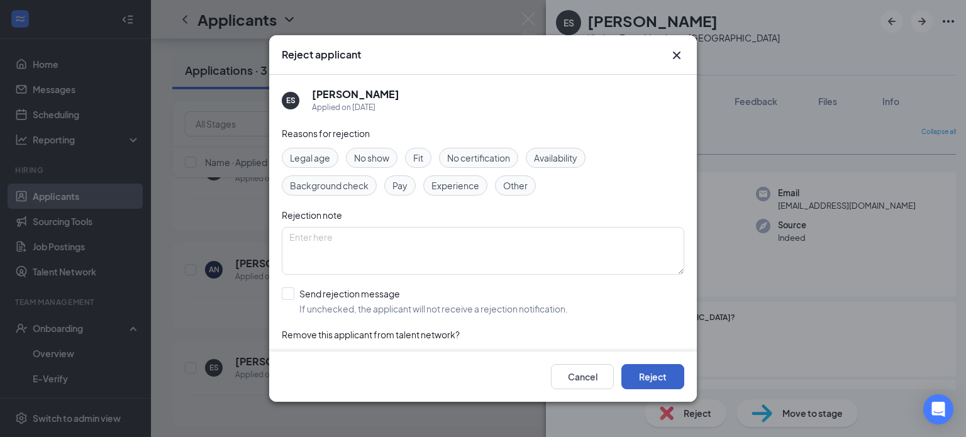
click at [668, 374] on button "Reject" at bounding box center [652, 376] width 63 height 25
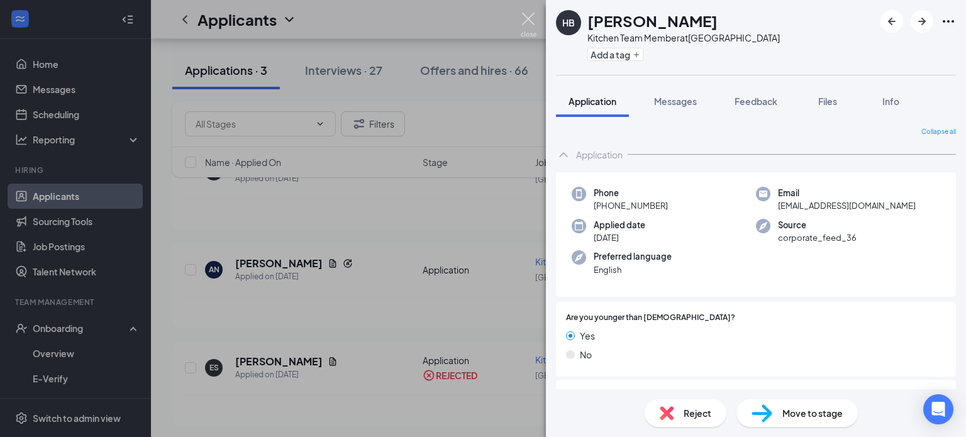
click at [530, 18] on img at bounding box center [529, 25] width 16 height 25
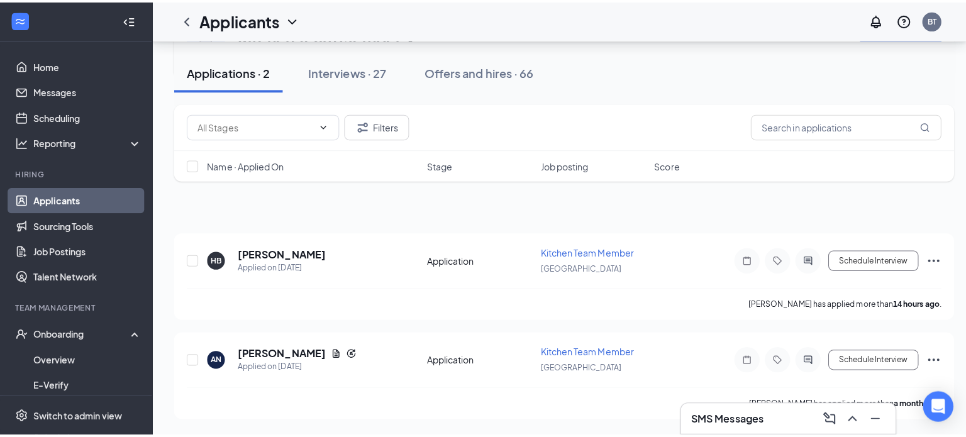
scroll to position [29, 0]
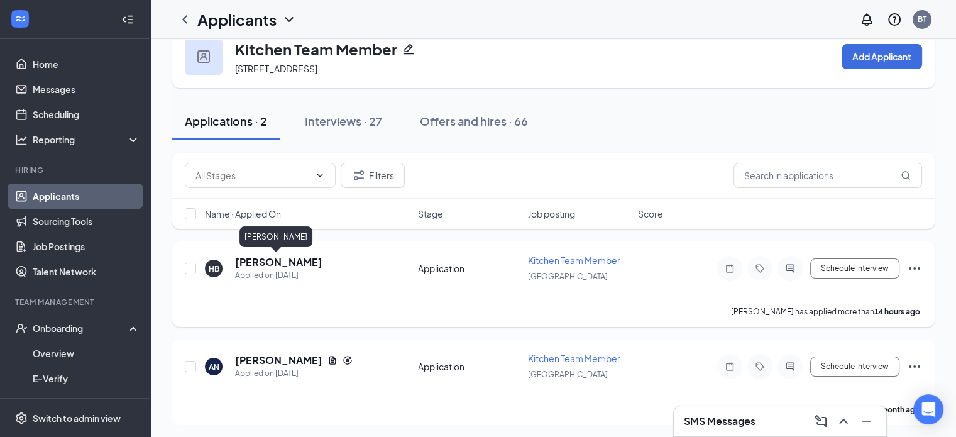
click at [248, 262] on h5 "[PERSON_NAME]" at bounding box center [278, 262] width 87 height 14
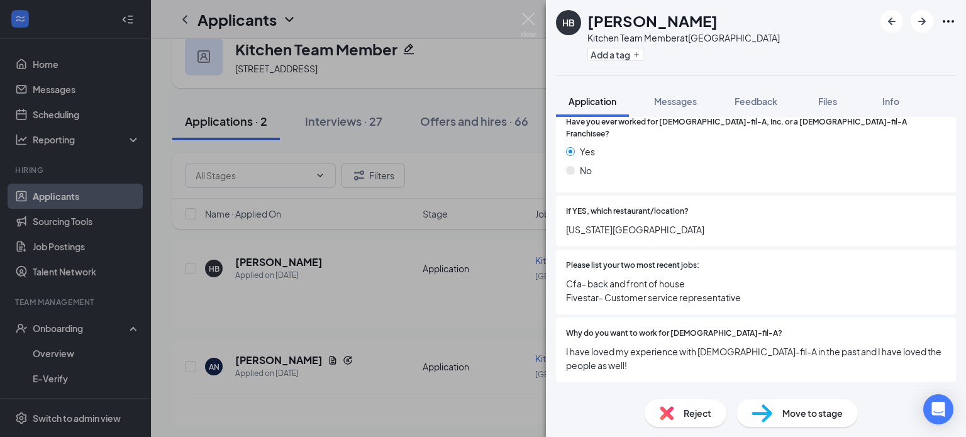
scroll to position [568, 0]
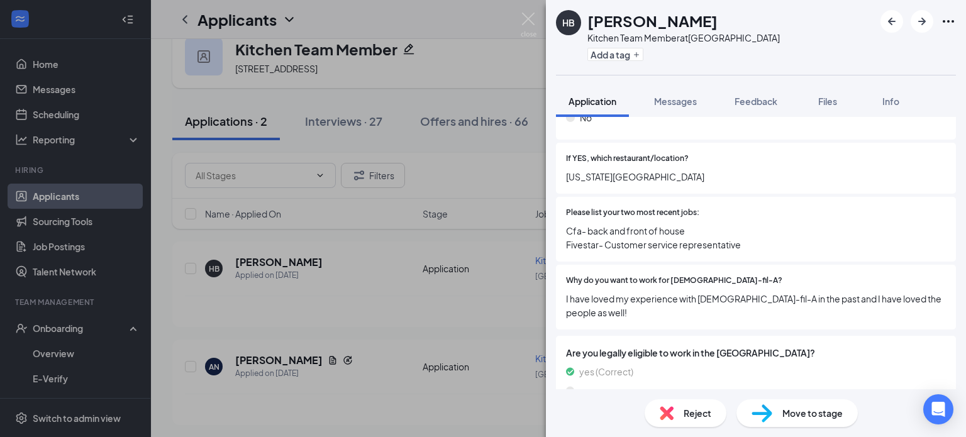
click at [809, 413] on span "Move to stage" at bounding box center [812, 413] width 60 height 14
type input "Onsite Interview (next stage)"
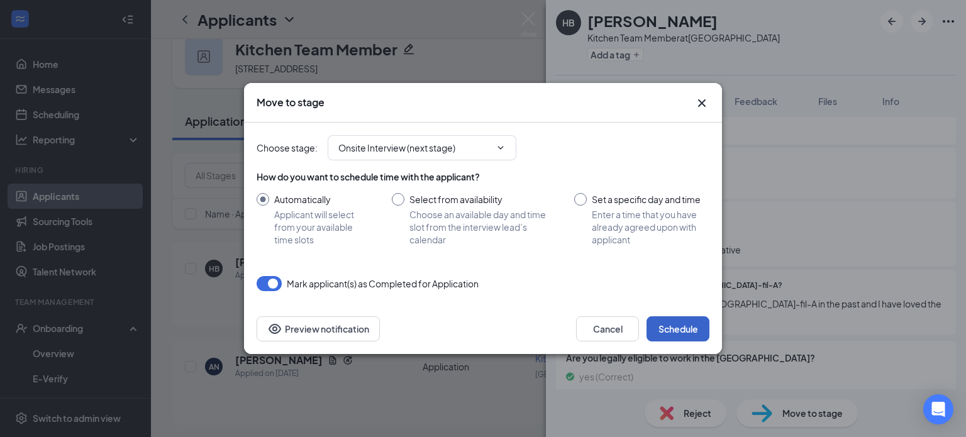
click at [681, 329] on button "Schedule" at bounding box center [677, 328] width 63 height 25
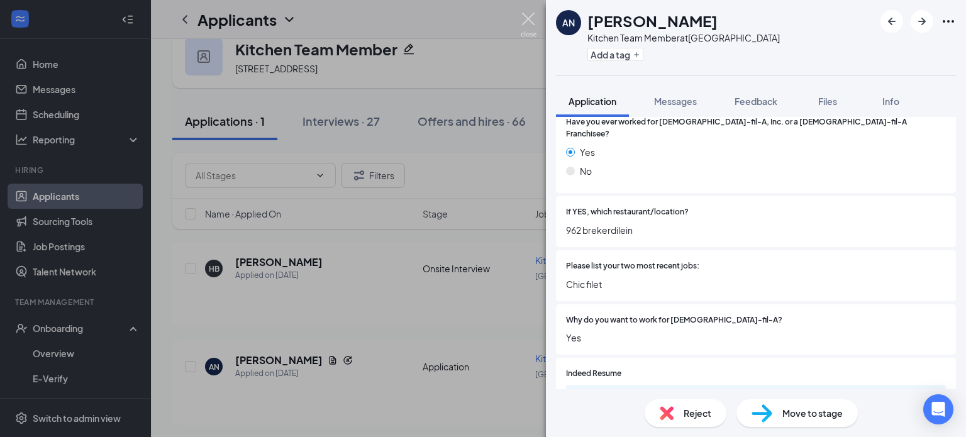
click at [532, 19] on img at bounding box center [529, 25] width 16 height 25
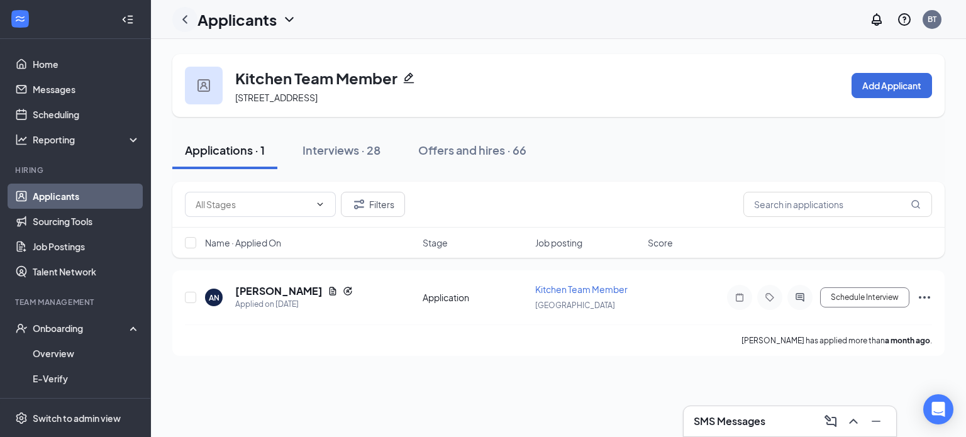
click at [186, 16] on icon "ChevronLeft" at bounding box center [184, 19] width 5 height 8
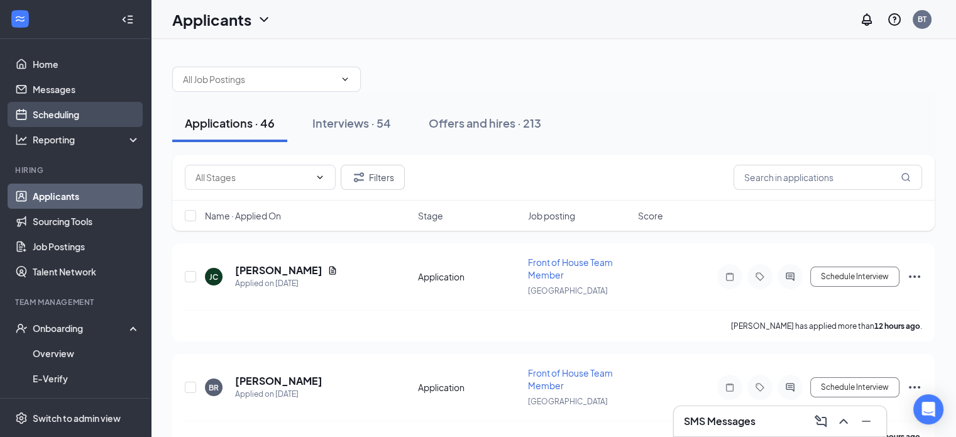
click at [52, 111] on link "Scheduling" at bounding box center [87, 114] width 108 height 25
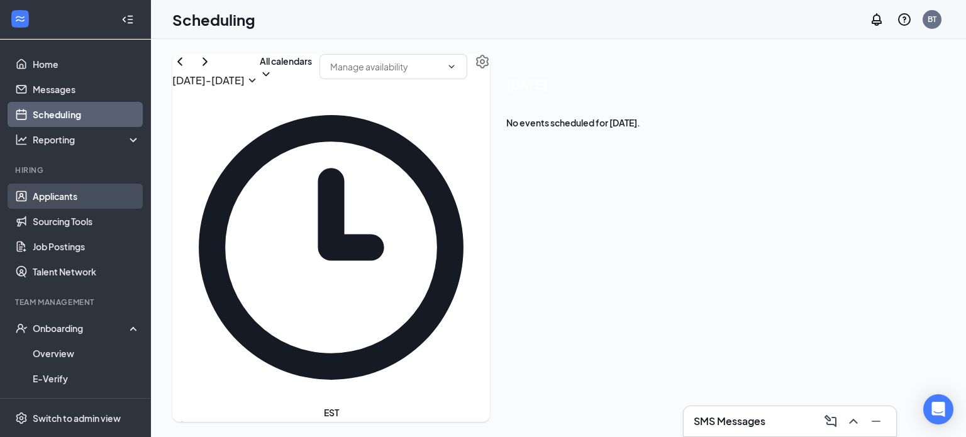
scroll to position [618, 0]
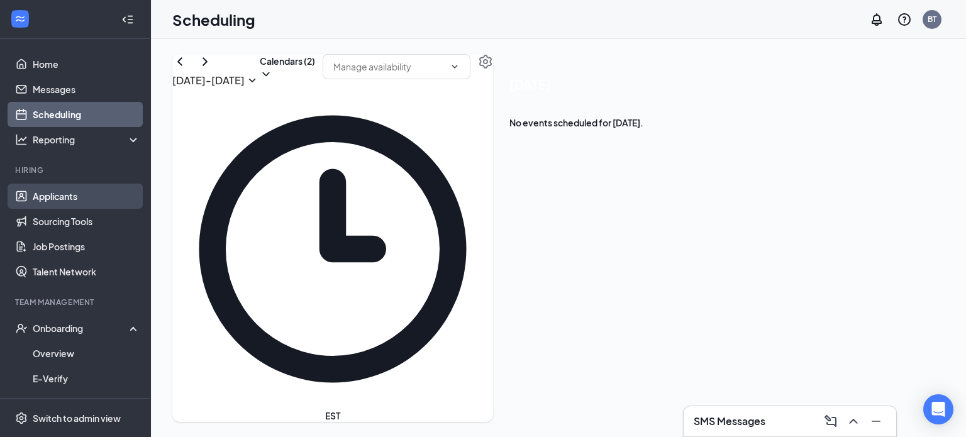
click at [55, 194] on link "Applicants" at bounding box center [87, 196] width 108 height 25
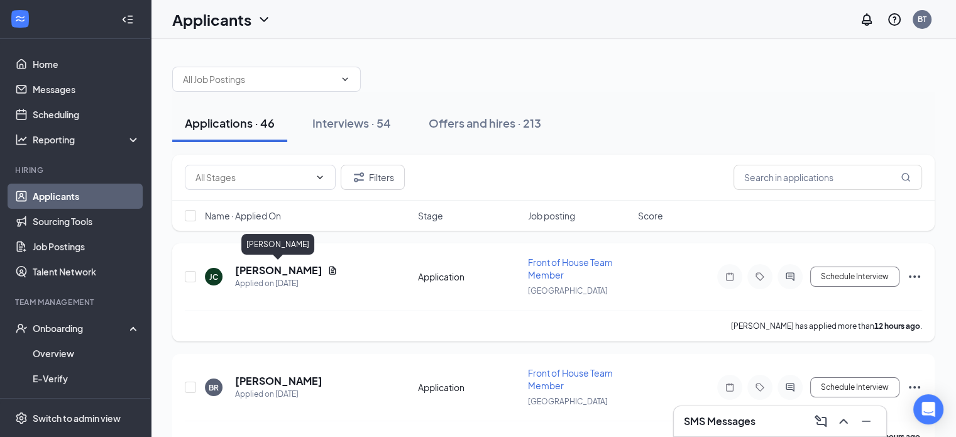
click at [282, 267] on h5 "[PERSON_NAME]" at bounding box center [278, 270] width 87 height 14
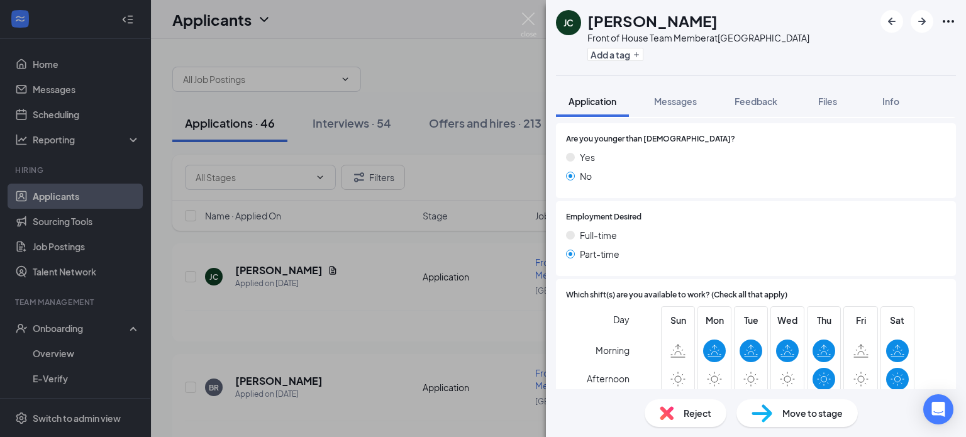
scroll to position [180, 0]
click at [794, 409] on span "Move to stage" at bounding box center [812, 413] width 60 height 14
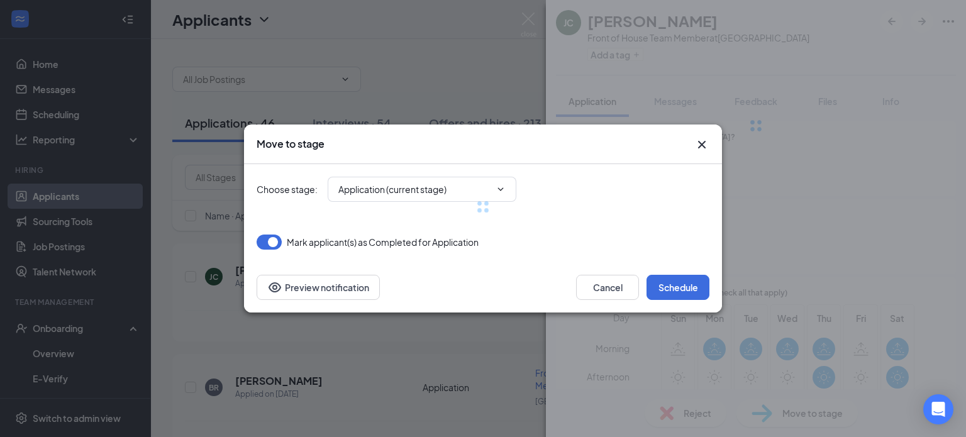
type input "Onsite Interview (next stage)"
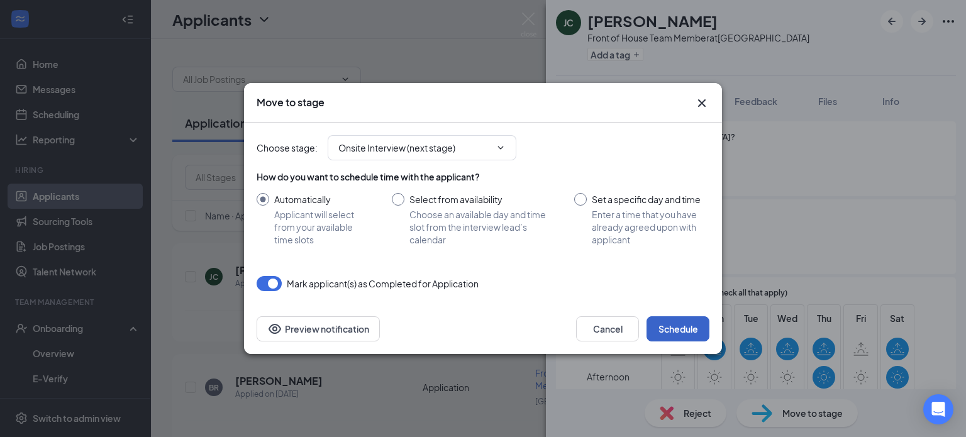
click at [692, 336] on button "Schedule" at bounding box center [677, 328] width 63 height 25
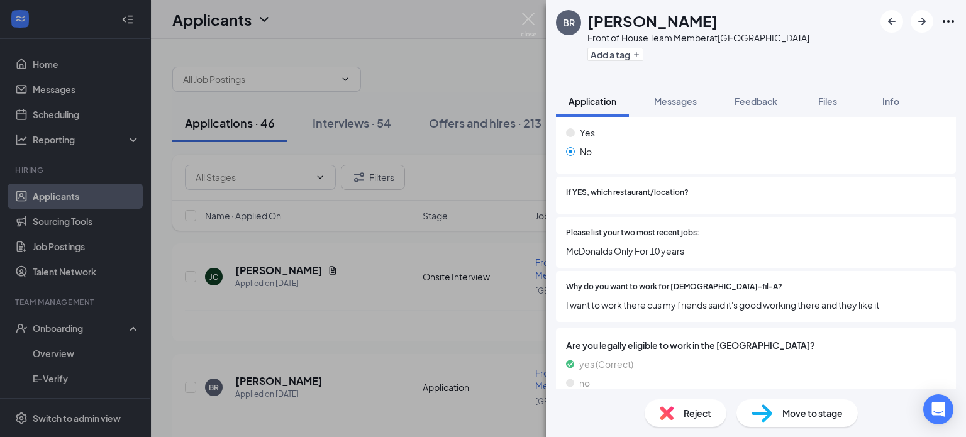
scroll to position [697, 0]
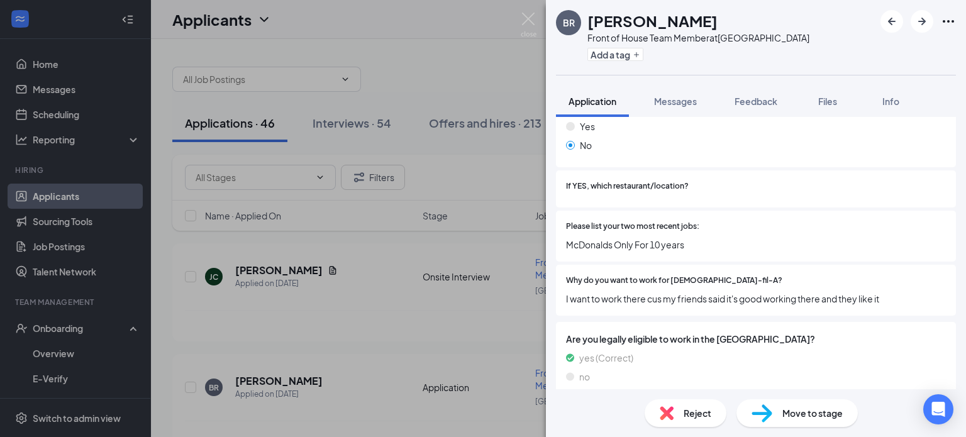
click at [685, 411] on span "Reject" at bounding box center [698, 413] width 28 height 14
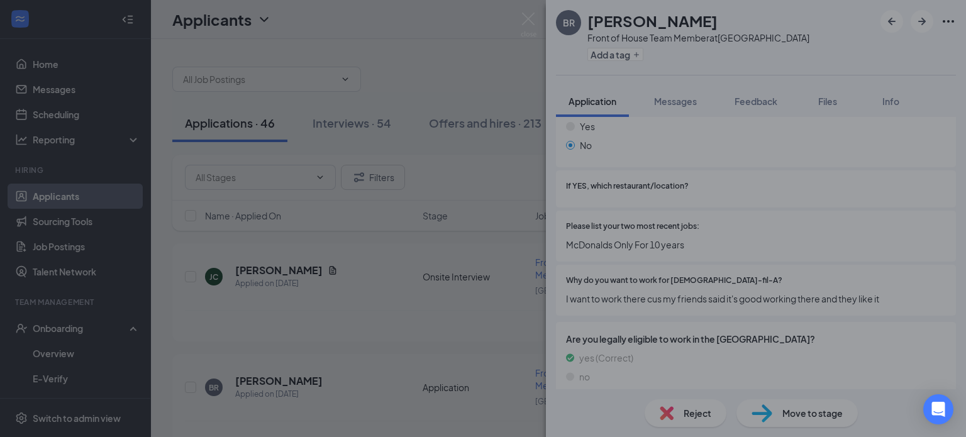
scroll to position [692, 0]
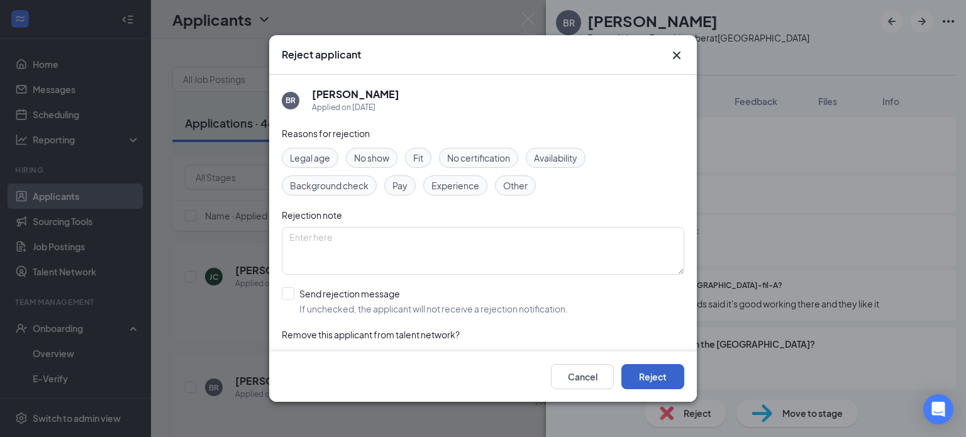
click at [662, 375] on button "Reject" at bounding box center [652, 376] width 63 height 25
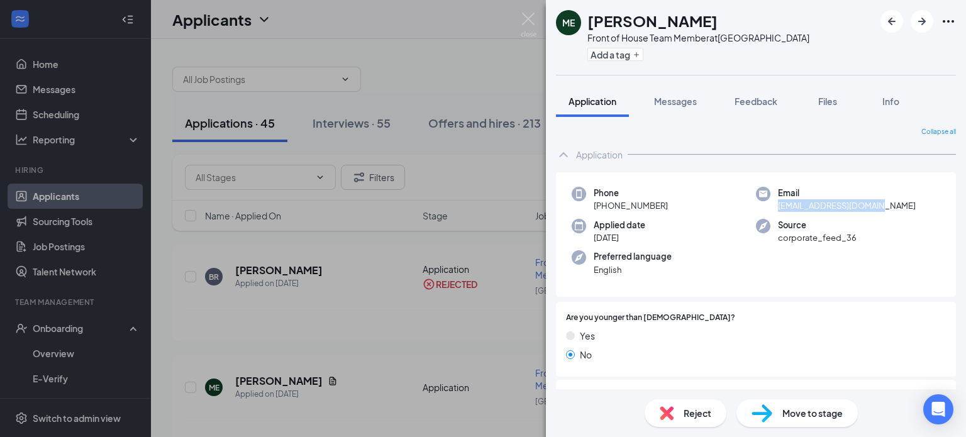
drag, startPoint x: 953, startPoint y: 189, endPoint x: 955, endPoint y: 206, distance: 17.1
click at [955, 206] on div "Collapse all Application Phone +1 (937) 956-0294 Email menglish1820@gmail.com A…" at bounding box center [756, 253] width 420 height 272
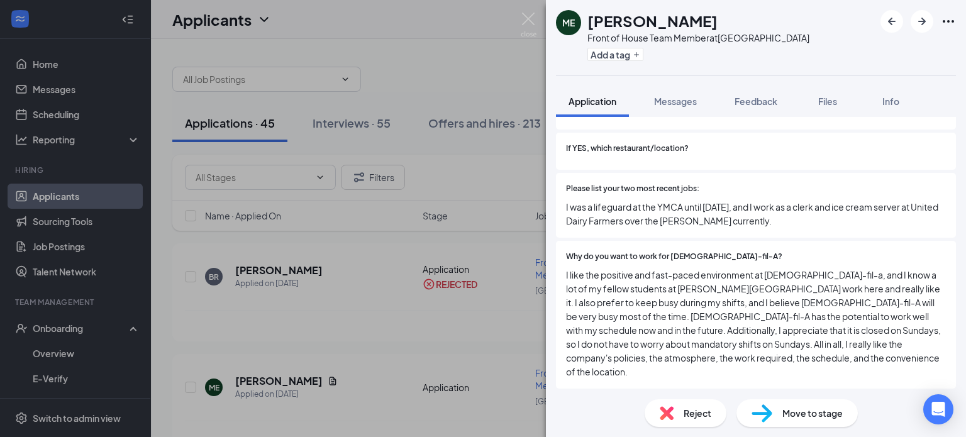
scroll to position [736, 0]
click at [795, 413] on span "Move to stage" at bounding box center [812, 413] width 60 height 14
type input "Onsite Interview (next stage)"
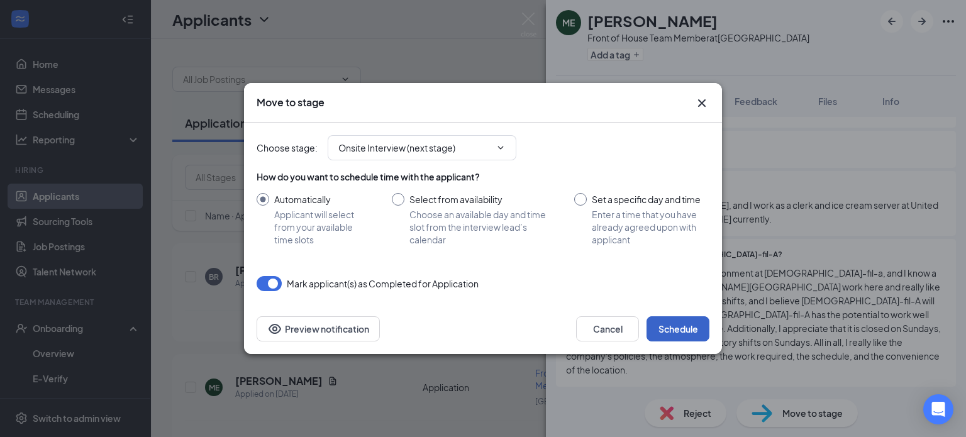
click at [685, 328] on button "Schedule" at bounding box center [677, 328] width 63 height 25
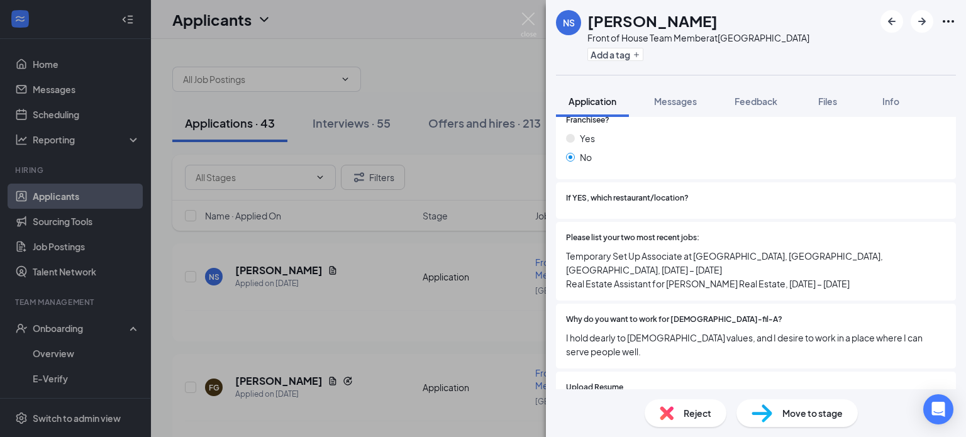
scroll to position [792, 0]
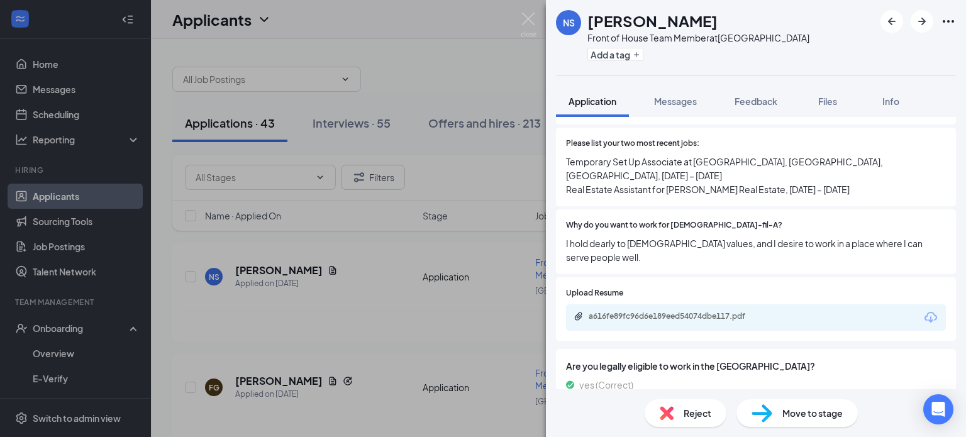
click at [797, 417] on span "Move to stage" at bounding box center [812, 413] width 60 height 14
type input "Onsite Interview (next stage)"
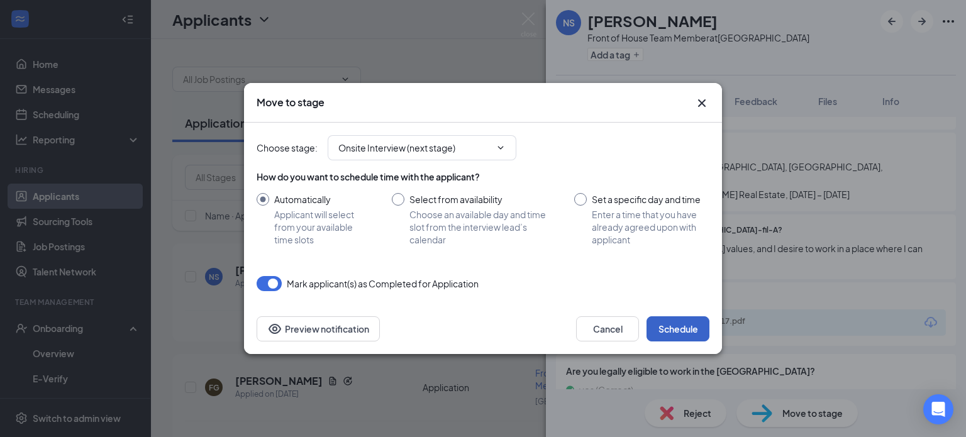
click at [677, 324] on button "Schedule" at bounding box center [677, 328] width 63 height 25
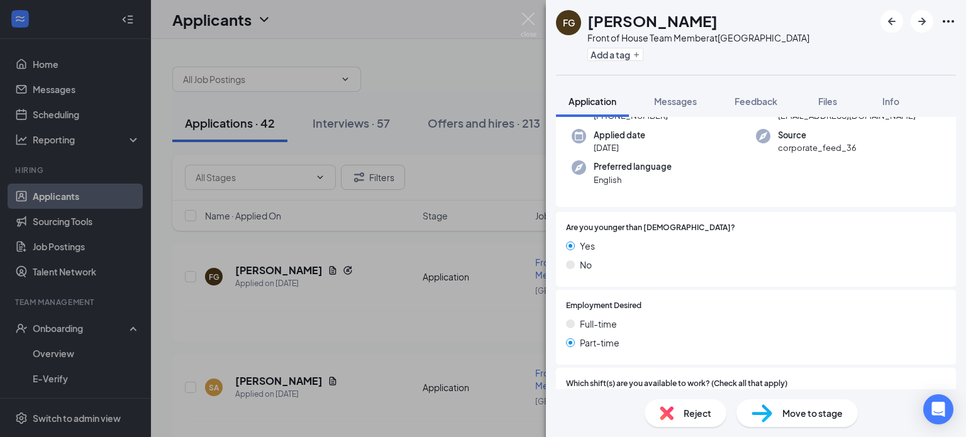
scroll to position [2, 0]
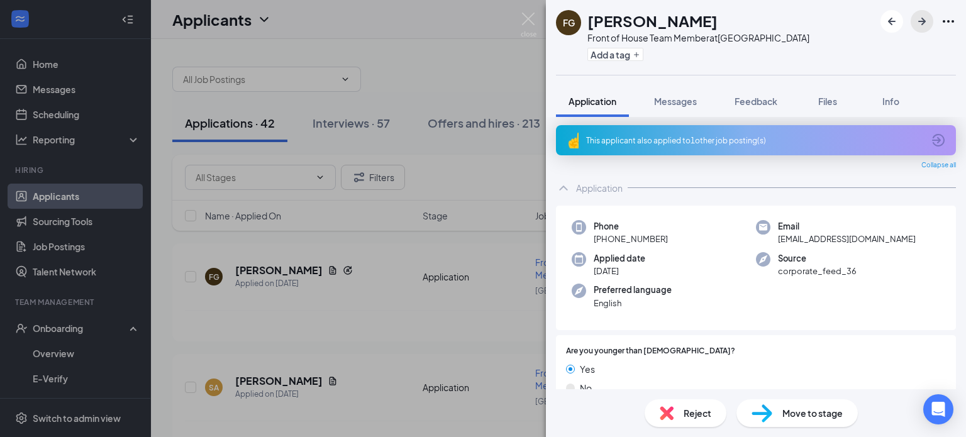
click at [916, 28] on icon "ArrowRight" at bounding box center [921, 21] width 15 height 15
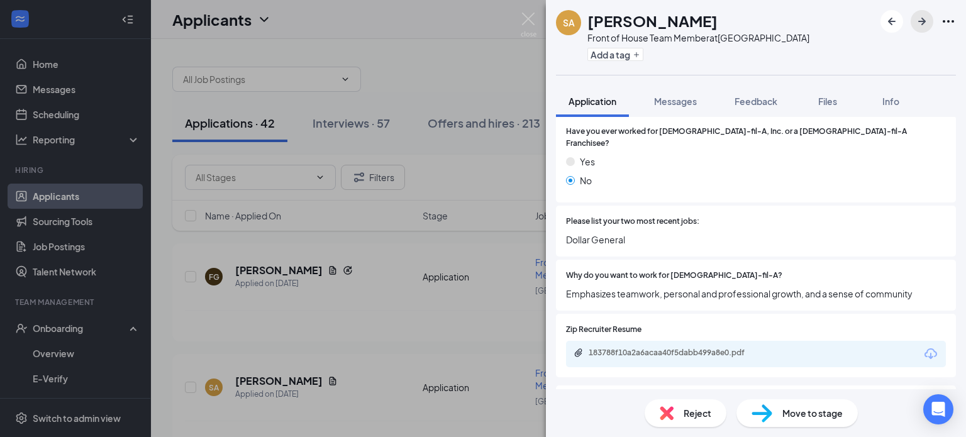
scroll to position [681, 0]
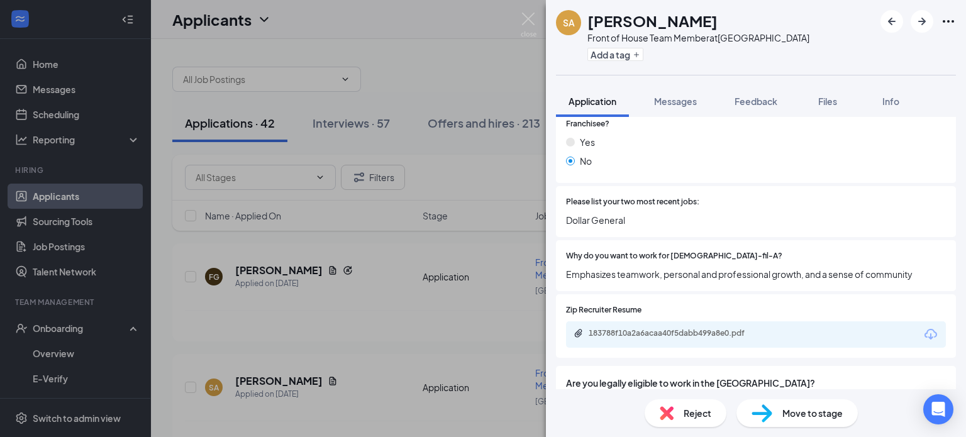
click at [684, 421] on div "Reject" at bounding box center [686, 413] width 82 height 28
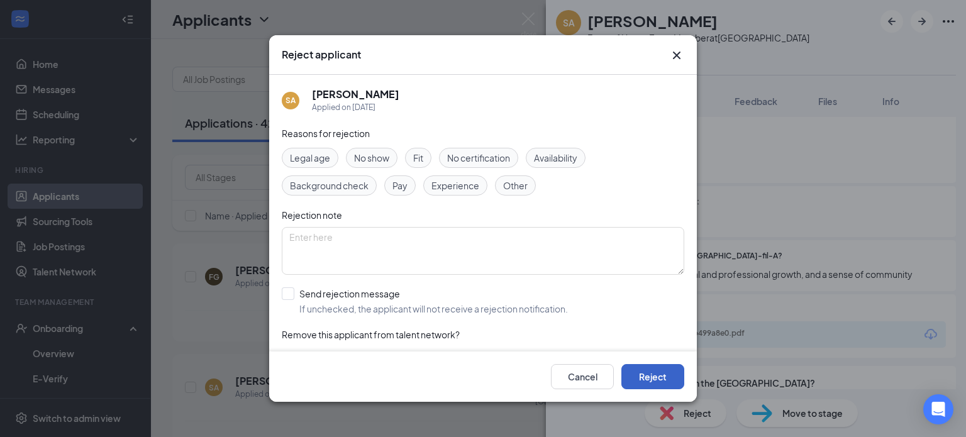
click at [661, 379] on button "Reject" at bounding box center [652, 376] width 63 height 25
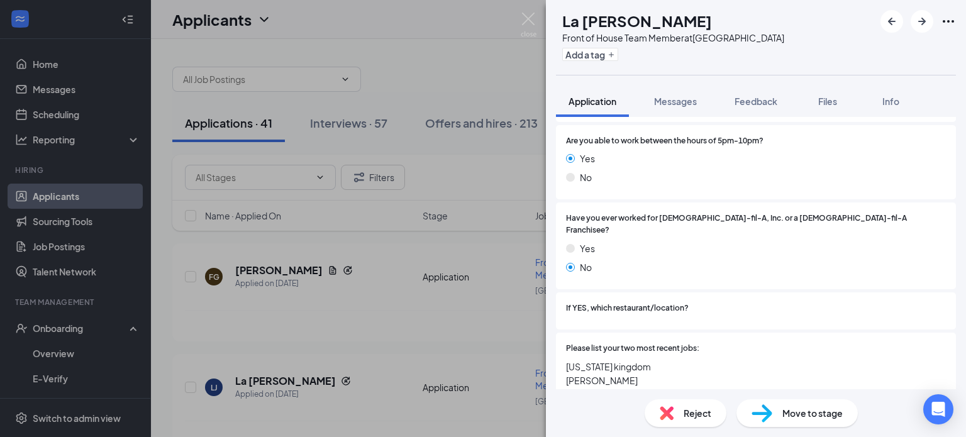
scroll to position [613, 0]
